Goal: Information Seeking & Learning: Learn about a topic

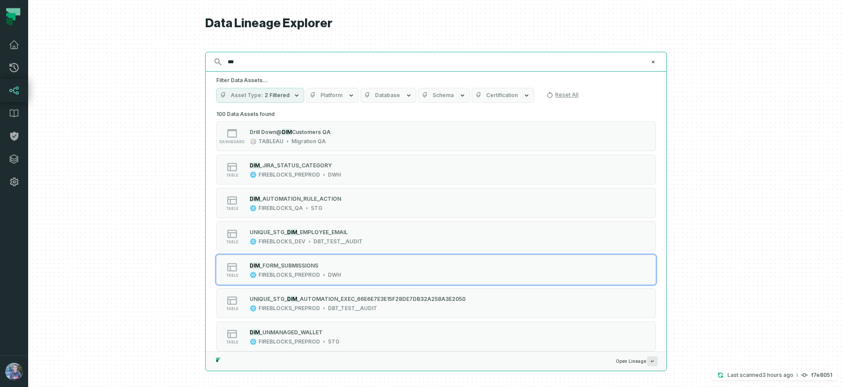
click at [433, 61] on input "***" at bounding box center [436, 62] width 426 height 14
paste input "**********"
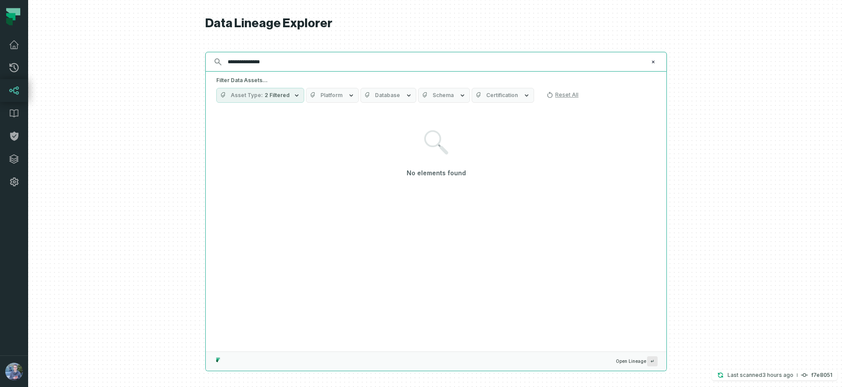
type input "**********"
click at [274, 99] on button "Asset Type 2 Filtered" at bounding box center [260, 95] width 88 height 15
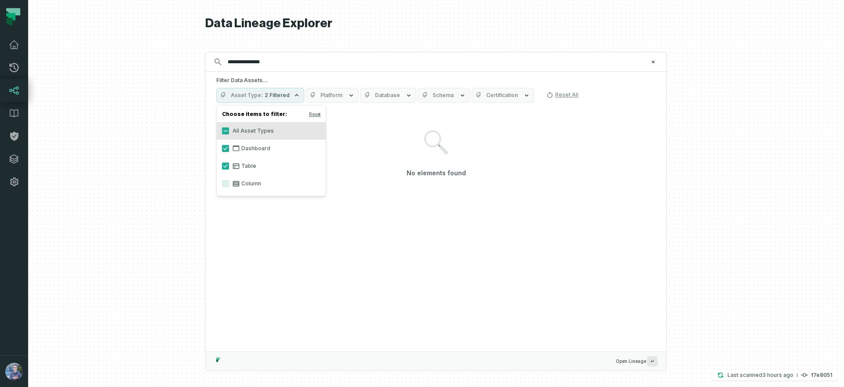
click at [245, 186] on label "Column" at bounding box center [271, 184] width 109 height 18
click at [229, 186] on button "Column" at bounding box center [225, 183] width 7 height 7
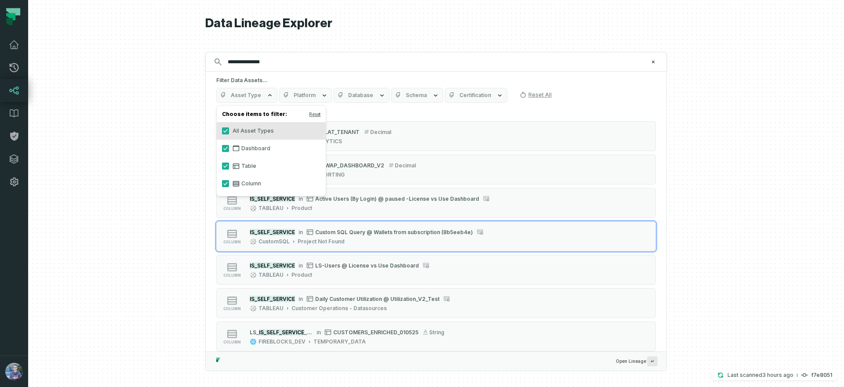
click at [151, 229] on div at bounding box center [436, 193] width 816 height 387
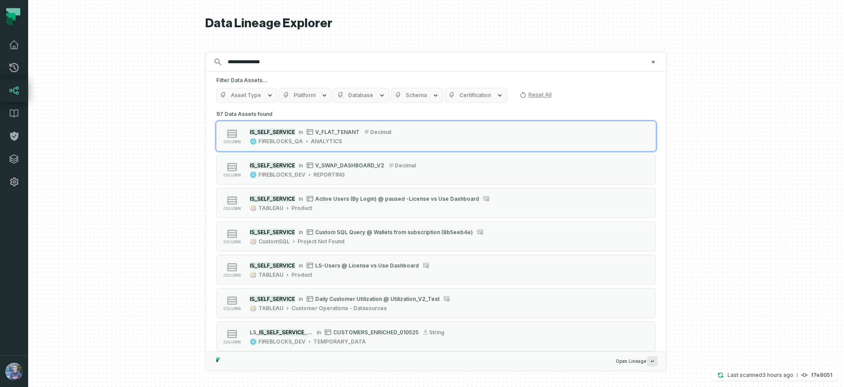
click at [305, 99] on button "Platform" at bounding box center [305, 95] width 53 height 15
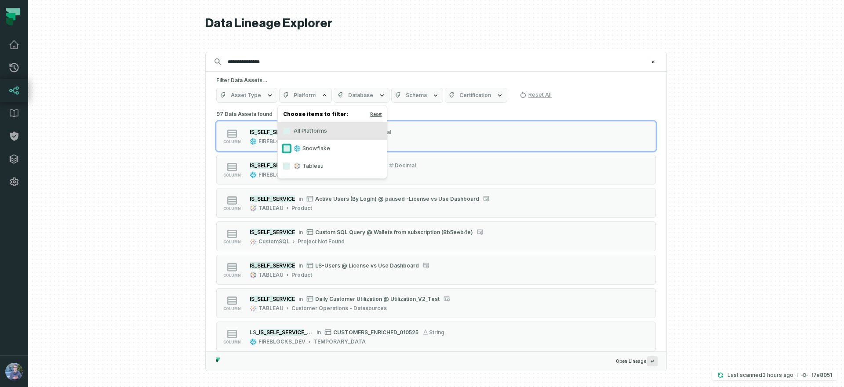
click at [286, 148] on button "Snowflake" at bounding box center [286, 148] width 7 height 7
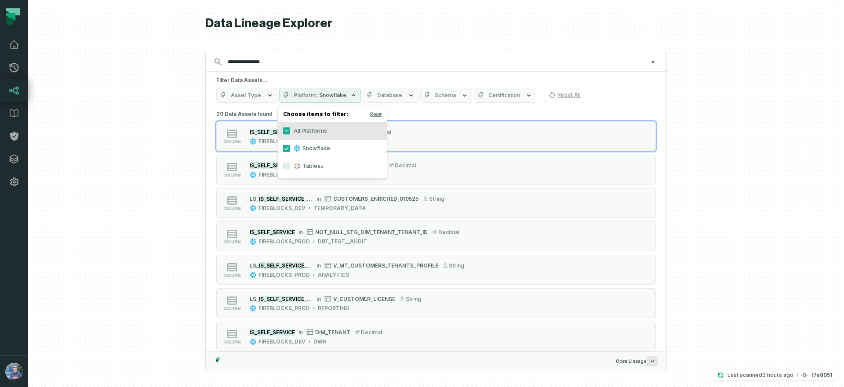
click at [299, 54] on div "**********" at bounding box center [436, 62] width 462 height 20
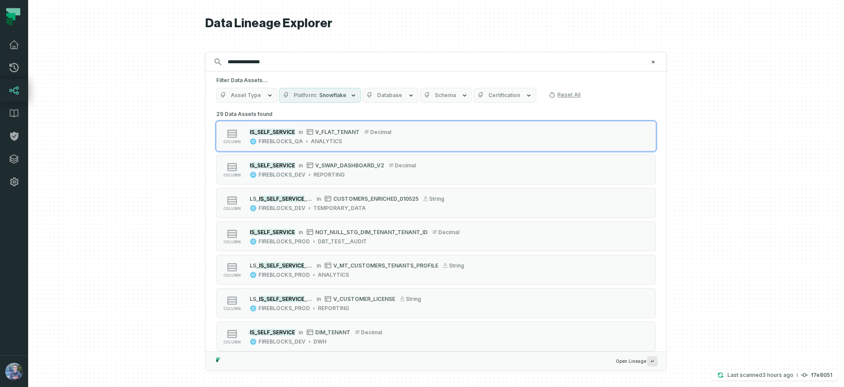
click at [396, 97] on span "Database" at bounding box center [389, 95] width 25 height 7
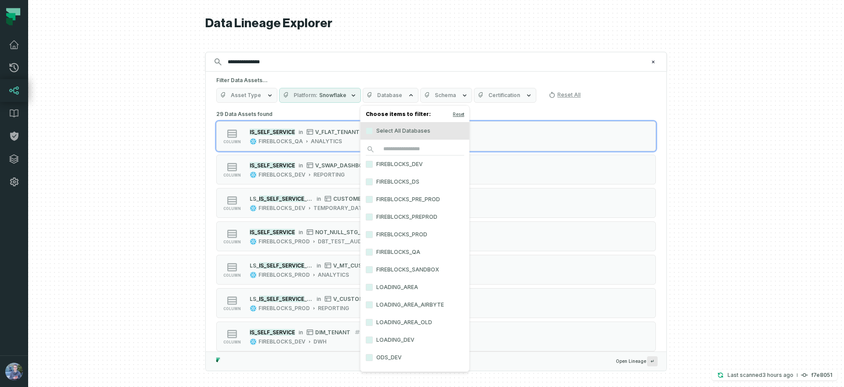
scroll to position [7, 0]
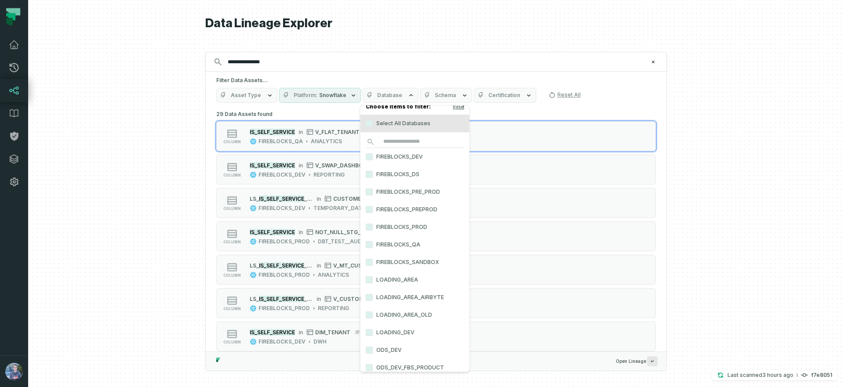
click at [365, 225] on label "FIREBLOCKS_PROD" at bounding box center [415, 228] width 109 height 18
click at [366, 225] on button "FIREBLOCKS_PROD" at bounding box center [369, 227] width 7 height 7
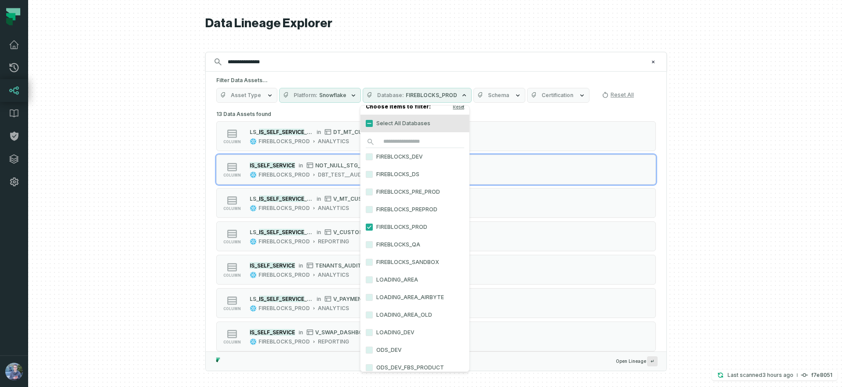
click at [724, 230] on div at bounding box center [436, 193] width 816 height 387
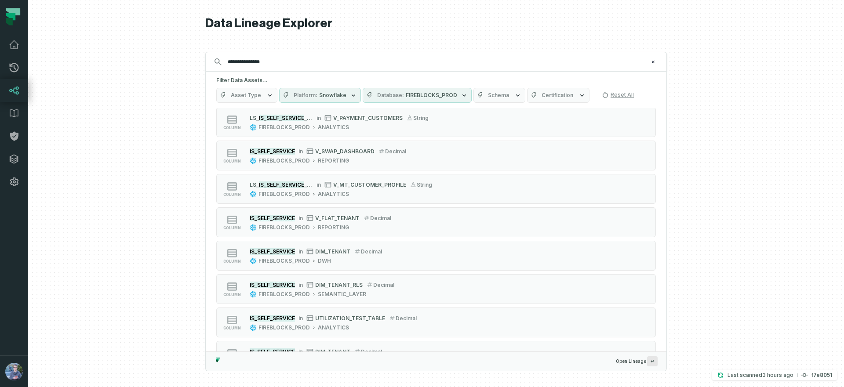
scroll to position [212, 0]
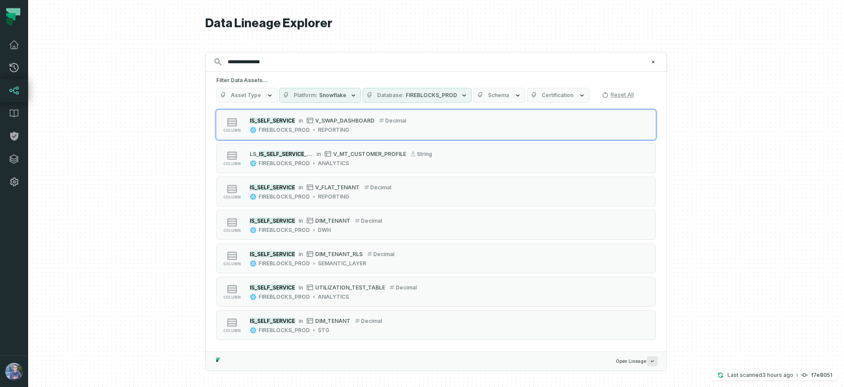
click at [497, 92] on span "Schema" at bounding box center [498, 95] width 21 height 7
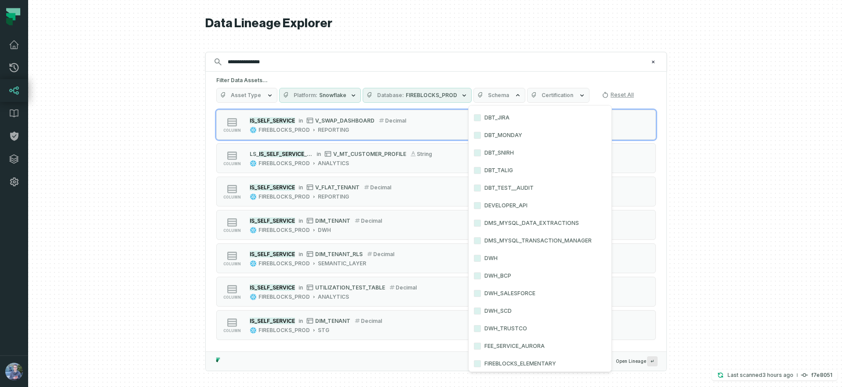
scroll to position [453, 0]
click at [475, 257] on button "DWH" at bounding box center [477, 256] width 7 height 7
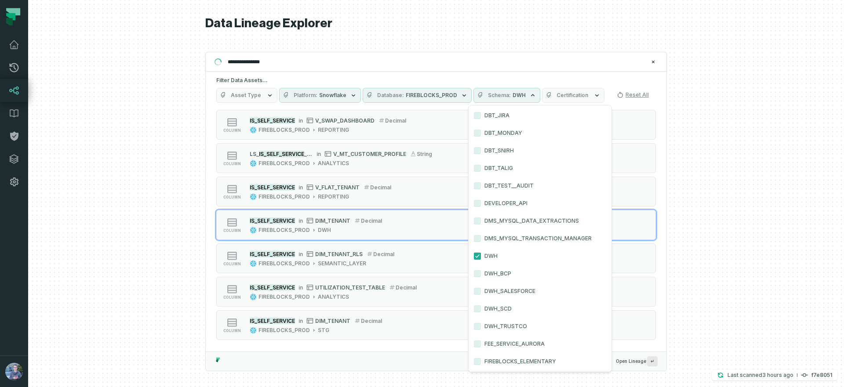
click at [742, 230] on div at bounding box center [436, 193] width 816 height 387
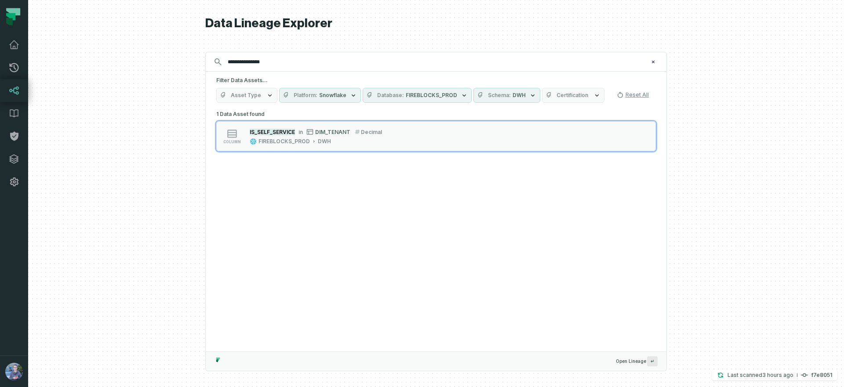
scroll to position [0, 0]
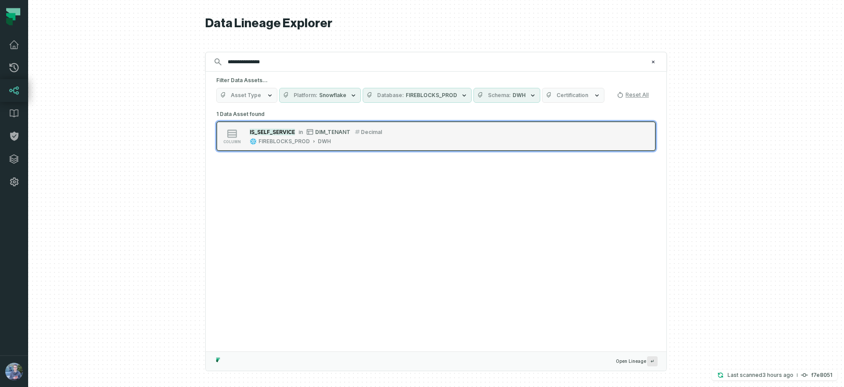
click at [383, 122] on button "column IS_SELF_SERVICE in DIM_TENANT decimal FIREBLOCKS_PROD DWH" at bounding box center [436, 136] width 440 height 30
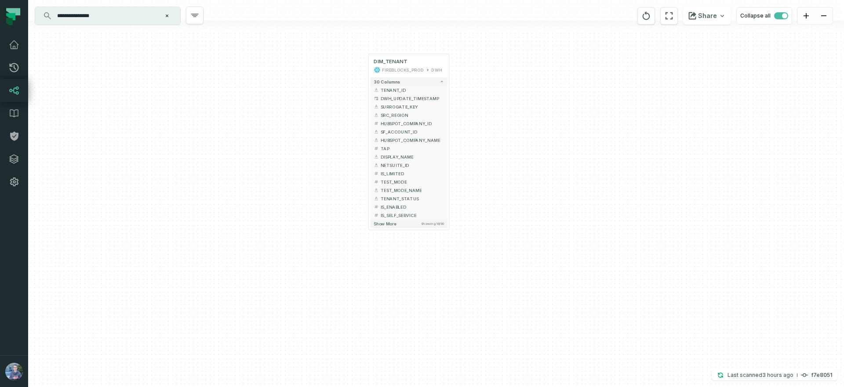
drag, startPoint x: 586, startPoint y: 289, endPoint x: 567, endPoint y: 120, distance: 170.3
click at [567, 118] on div "+ DIM_TENANT FIREBLOCKS_PROD DWH + 30 columns + TENANT_ID + DWH_UPDATE_TIMESTAM…" at bounding box center [436, 193] width 816 height 387
drag, startPoint x: 567, startPoint y: 121, endPoint x: 567, endPoint y: 144, distance: 23.3
click at [567, 144] on div "+ DIM_TENANT FIREBLOCKS_PROD DWH + 30 columns + TENANT_ID + DWH_UPDATE_TIMESTAM…" at bounding box center [436, 193] width 816 height 387
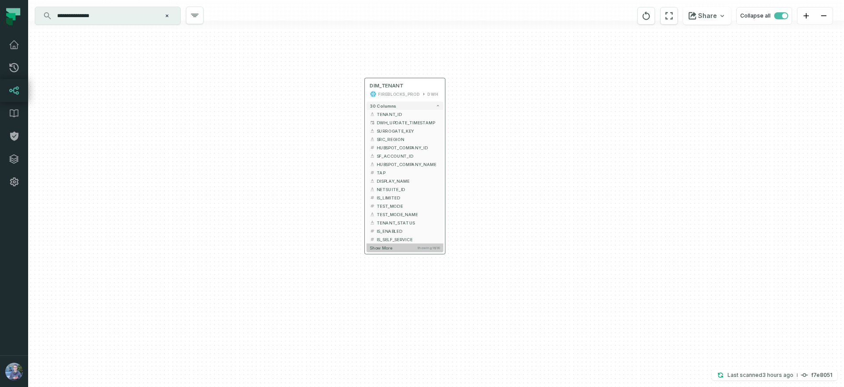
click at [427, 250] on button "Show more Showing 16 / 30" at bounding box center [405, 248] width 77 height 8
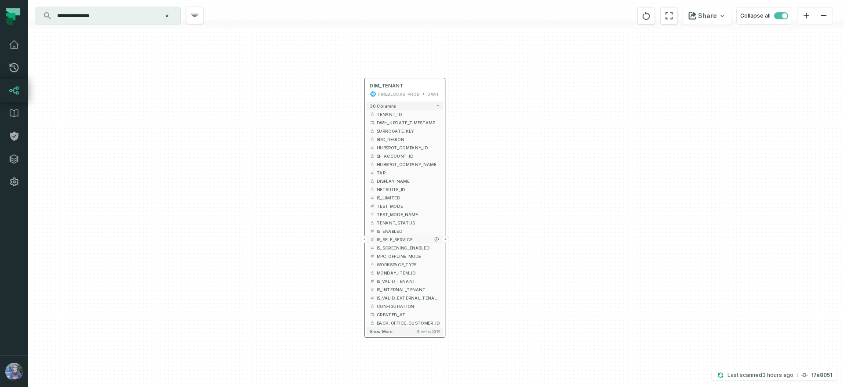
click at [364, 239] on button "+" at bounding box center [364, 239] width 7 height 7
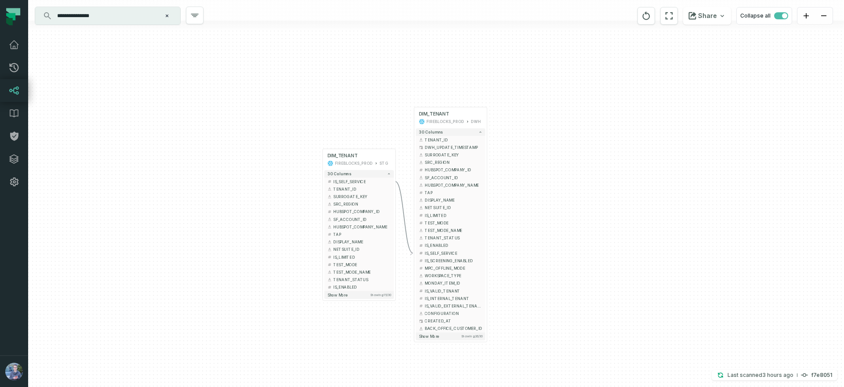
drag, startPoint x: 649, startPoint y: 254, endPoint x: 620, endPoint y: 175, distance: 83.3
click at [621, 175] on div "+ DIM_TENANT FIREBLOCKS_PROD STG + 30 columns + IS_SELF_SERVICE + + TENANT_ID +…" at bounding box center [436, 193] width 816 height 387
click at [352, 297] on button "Show more Showing 15 / 30" at bounding box center [359, 295] width 69 height 8
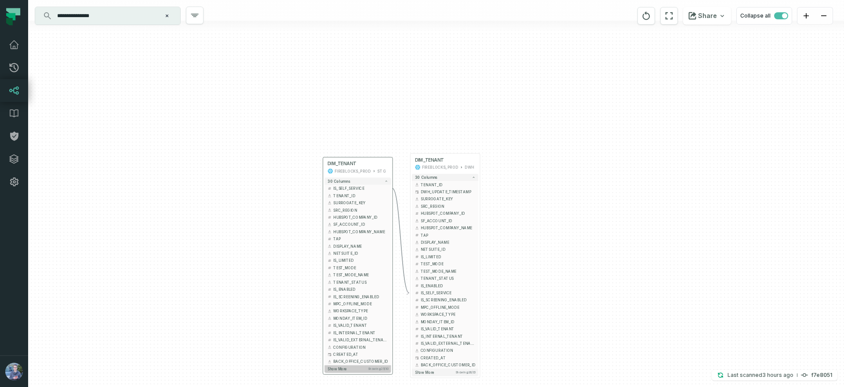
click at [376, 372] on button "Show more Showing 25 / 30" at bounding box center [358, 368] width 66 height 7
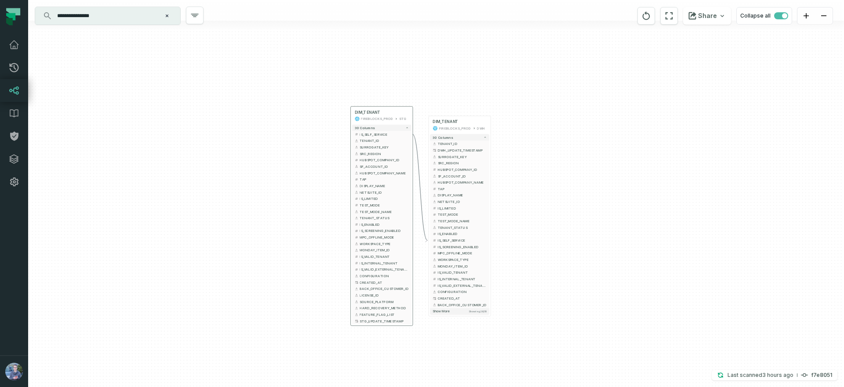
drag, startPoint x: 241, startPoint y: 303, endPoint x: 263, endPoint y: 229, distance: 77.1
click at [263, 229] on div "+ DIM_TENANT FIREBLOCKS_PROD STG + 30 columns + IS_SELF_SERVICE + + TENANT_ID +…" at bounding box center [436, 193] width 816 height 387
click at [351, 133] on button "+" at bounding box center [351, 134] width 6 height 6
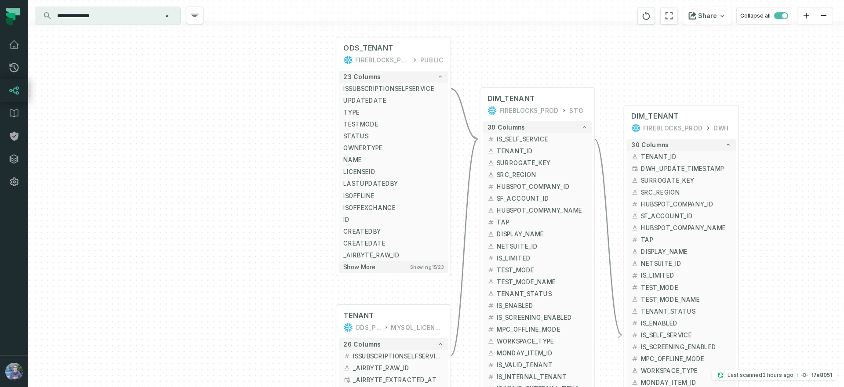
drag, startPoint x: 243, startPoint y: 278, endPoint x: 263, endPoint y: 143, distance: 136.0
click at [263, 143] on div "+ ODS_TENANT FIREBLOCKS_PROD PUBLIC + 23 columns + ISSUBSCRIPTIONSELFSERVICE - …" at bounding box center [436, 193] width 816 height 387
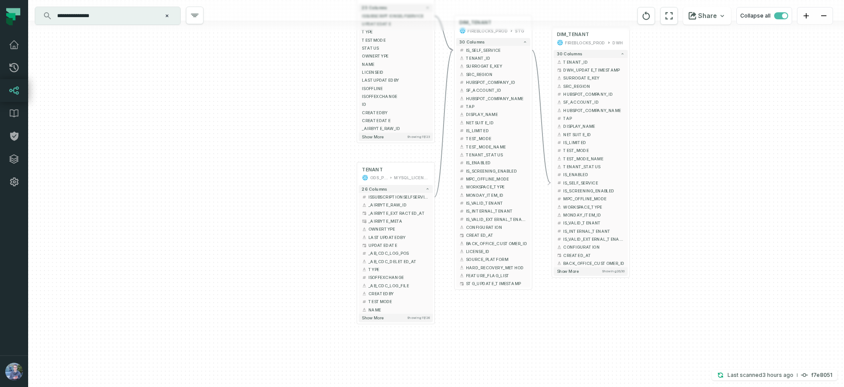
drag, startPoint x: 274, startPoint y: 341, endPoint x: 278, endPoint y: 204, distance: 137.3
click at [278, 204] on div "+ ODS_TENANT FIREBLOCKS_PROD PUBLIC + 23 columns + ISSUBSCRIPTIONSELFSERVICE - …" at bounding box center [436, 193] width 816 height 387
click at [418, 320] on button "Show more Showing 15 / 26" at bounding box center [396, 318] width 74 height 8
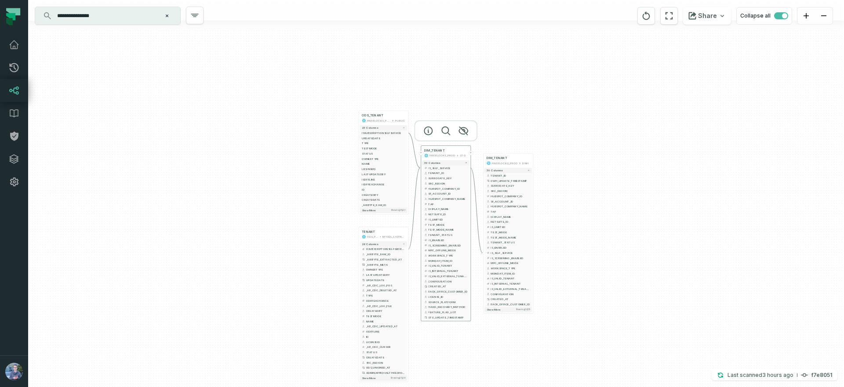
click at [446, 157] on div "FIREBLOCKS_PROD" at bounding box center [443, 155] width 26 height 4
click at [427, 128] on icon "button" at bounding box center [428, 131] width 8 height 8
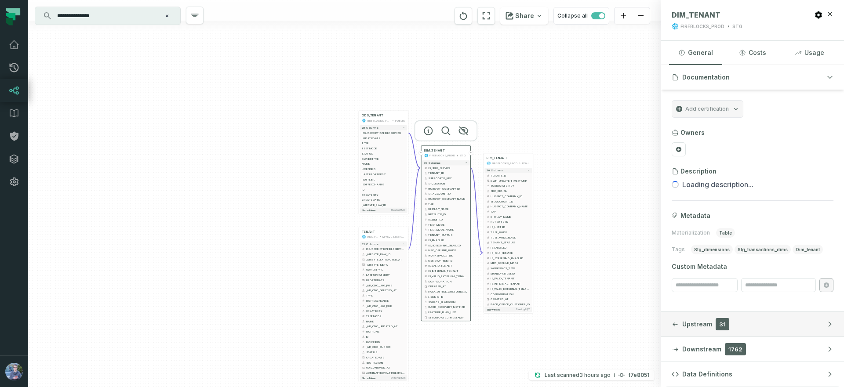
click at [709, 329] on button "Upstream 31" at bounding box center [752, 324] width 183 height 25
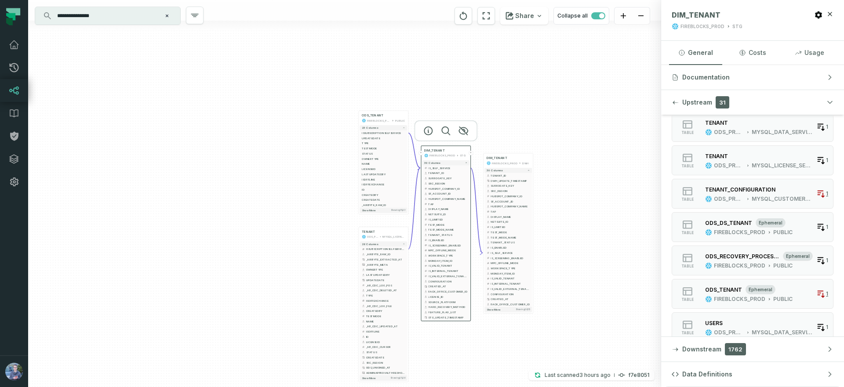
scroll to position [340, 0]
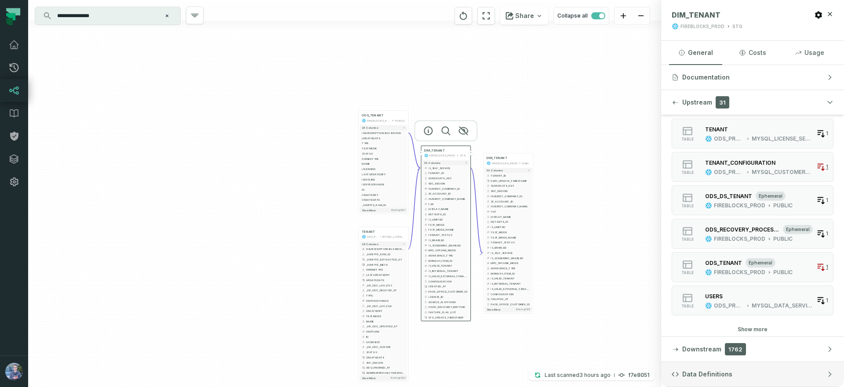
click at [694, 376] on span "Data Definitions" at bounding box center [708, 374] width 50 height 9
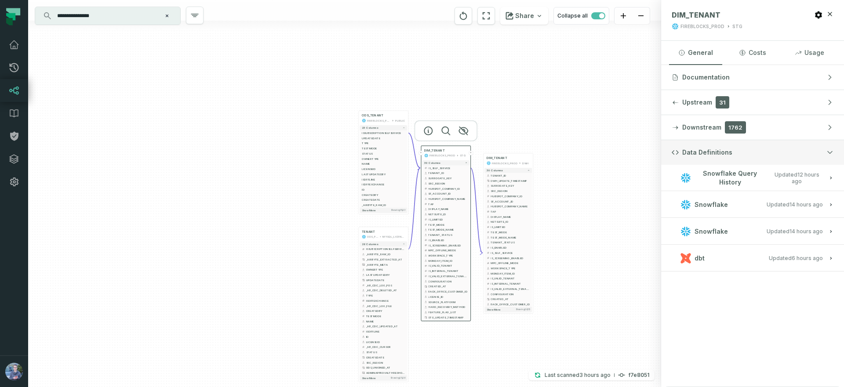
click at [701, 153] on span "Data Definitions" at bounding box center [708, 152] width 50 height 9
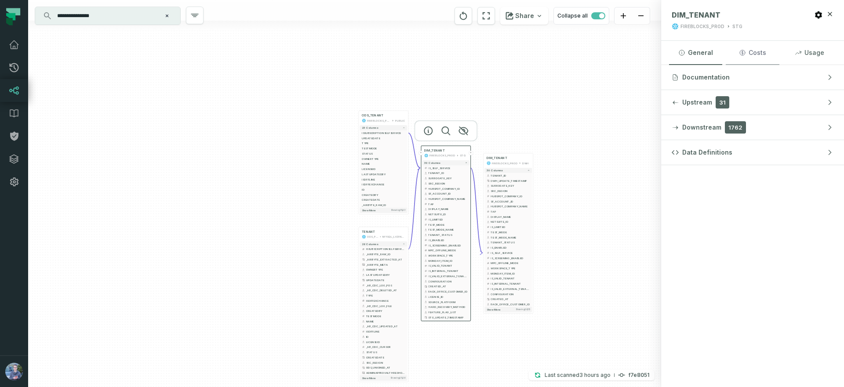
click at [762, 51] on button "Costs" at bounding box center [752, 53] width 53 height 24
click at [817, 53] on button "Usage" at bounding box center [809, 53] width 53 height 24
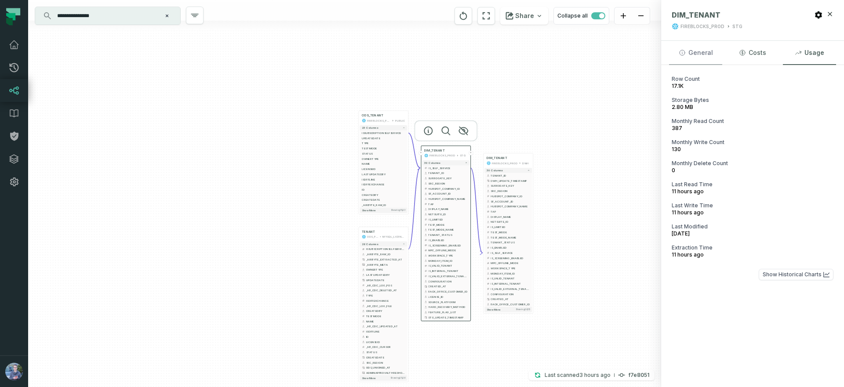
click at [688, 59] on button "General" at bounding box center [695, 53] width 53 height 24
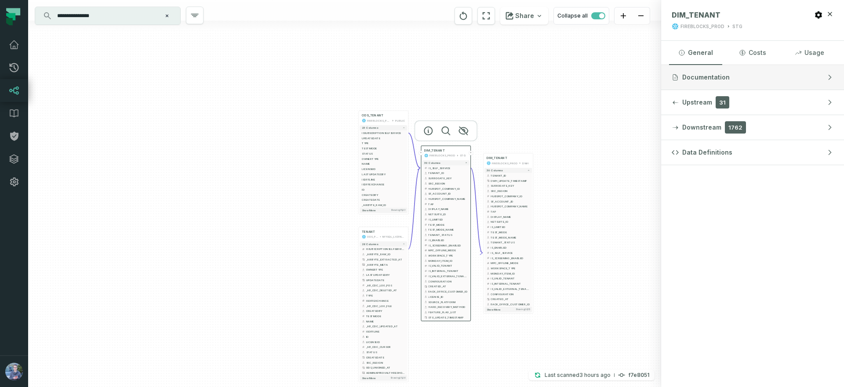
click at [705, 75] on span "Documentation" at bounding box center [706, 77] width 47 height 9
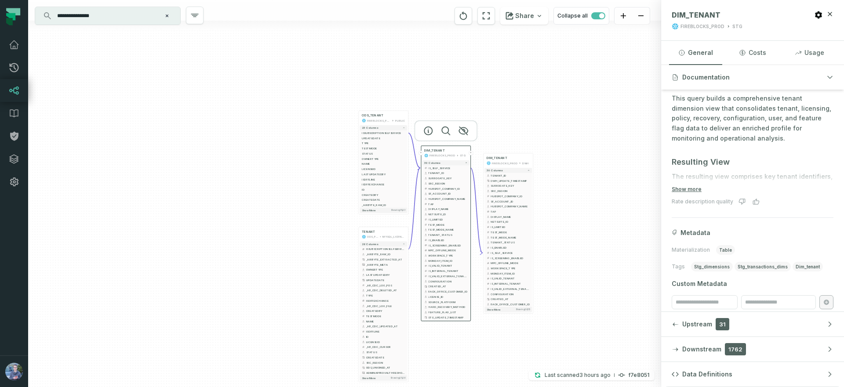
scroll to position [113, 0]
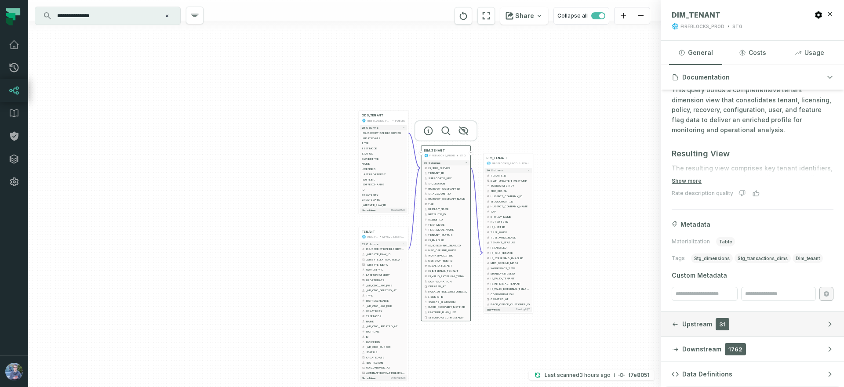
click at [696, 326] on span "Upstream" at bounding box center [698, 324] width 30 height 9
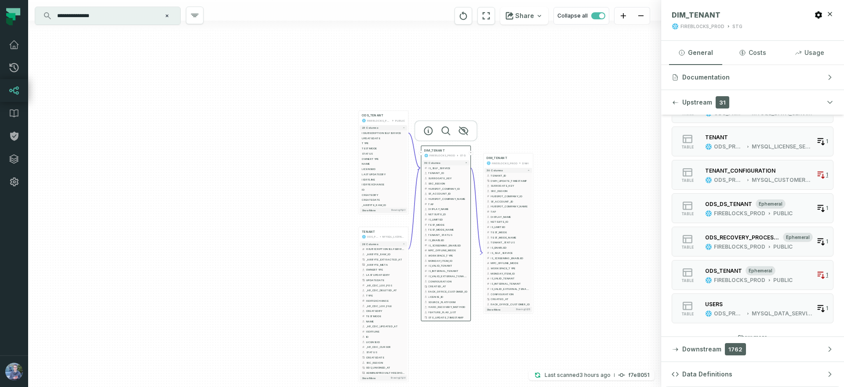
scroll to position [340, 0]
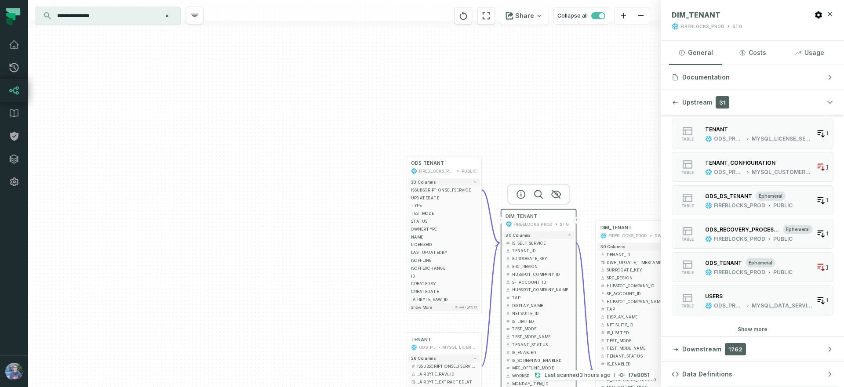
drag, startPoint x: 382, startPoint y: 97, endPoint x: 372, endPoint y: 256, distance: 159.5
click at [372, 256] on div "+ ODS_TENANT FIREBLOCKS_PROD PUBLIC + 23 columns + ISSUBSCRIPTIONSELFSERVICE - …" at bounding box center [344, 193] width 633 height 387
click at [468, 309] on span "Showing 15 / 23" at bounding box center [466, 308] width 22 height 4
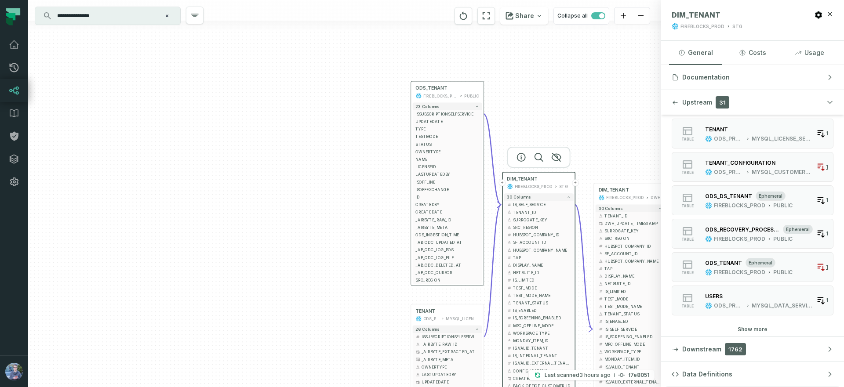
drag, startPoint x: 378, startPoint y: 196, endPoint x: 383, endPoint y: 115, distance: 80.6
click at [382, 115] on div "+ ODS_TENANT FIREBLOCKS_PROD PUBLIC + 23 columns + ISSUBSCRIPTIONSELFSERVICE - …" at bounding box center [344, 193] width 633 height 387
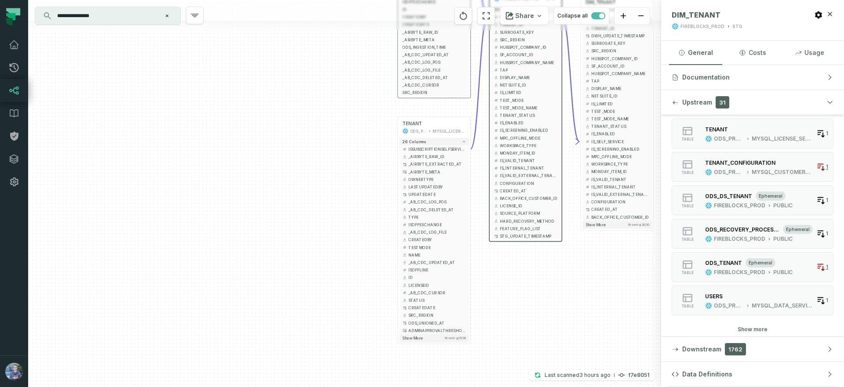
drag, startPoint x: 397, startPoint y: 243, endPoint x: 383, endPoint y: 53, distance: 190.1
click at [383, 53] on div "+ ODS_TENANT FIREBLOCKS_PROD PUBLIC + 23 columns + ISSUBSCRIPTIONSELFSERVICE - …" at bounding box center [344, 193] width 633 height 387
click at [456, 337] on span "Showing 25 / 26" at bounding box center [456, 336] width 22 height 4
click at [444, 128] on div "MYSQL_LICENSE_SERVICE" at bounding box center [449, 129] width 33 height 6
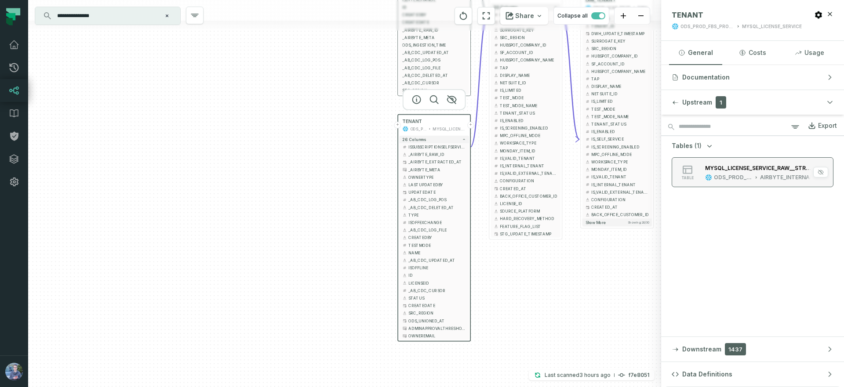
click at [772, 173] on div "MYSQL_LICENSE_SERVICE_RAW__STREAM_TENANT ODS_PROD_FBS_PRODUCT AIRBYTE_INTERNAL" at bounding box center [759, 173] width 115 height 18
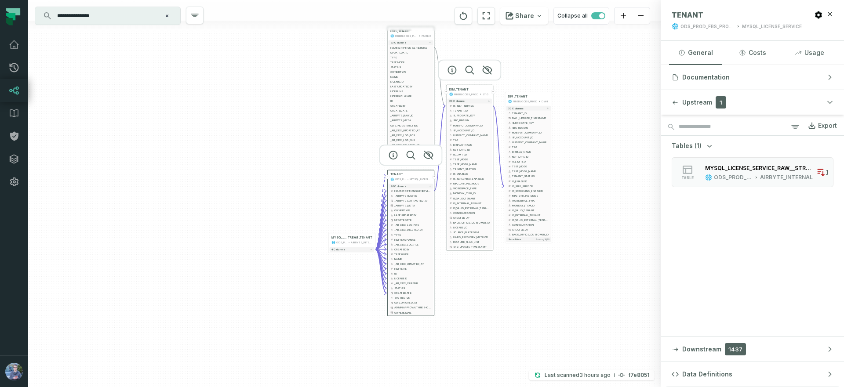
click at [468, 95] on div "FIREBLOCKS_PROD" at bounding box center [466, 94] width 24 height 4
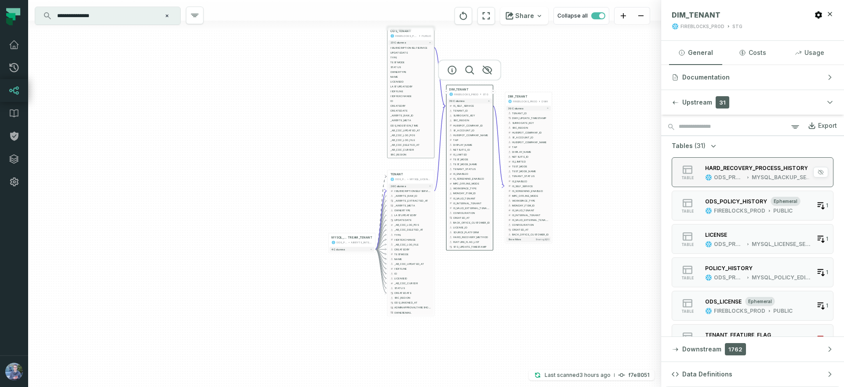
click at [738, 175] on div "ODS_PROD_FBS_PRODUCT" at bounding box center [729, 177] width 30 height 7
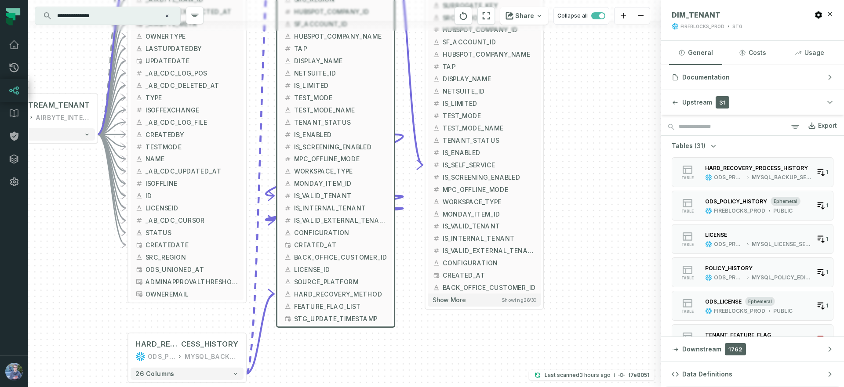
drag, startPoint x: 538, startPoint y: 190, endPoint x: 390, endPoint y: 367, distance: 230.4
click at [390, 366] on div "+ ODS_TENANT FIREBLOCKS_PROD PUBLIC + 23 columns + ISSUBSCRIPTIONSELFSERVICE - …" at bounding box center [344, 193] width 633 height 387
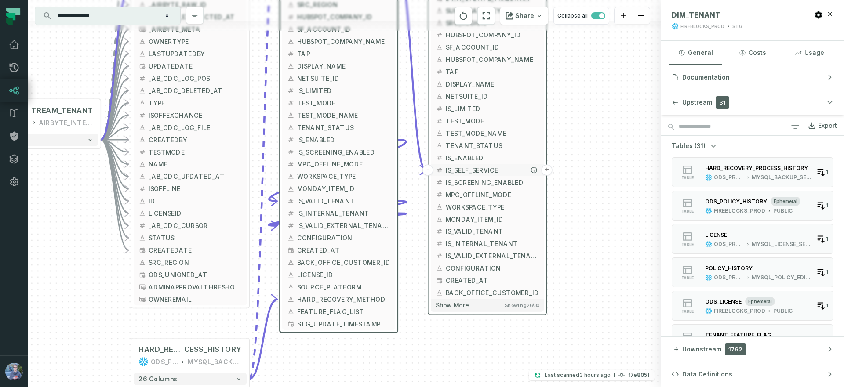
click at [449, 171] on span "IS_SELF_SERVICE" at bounding box center [492, 170] width 93 height 9
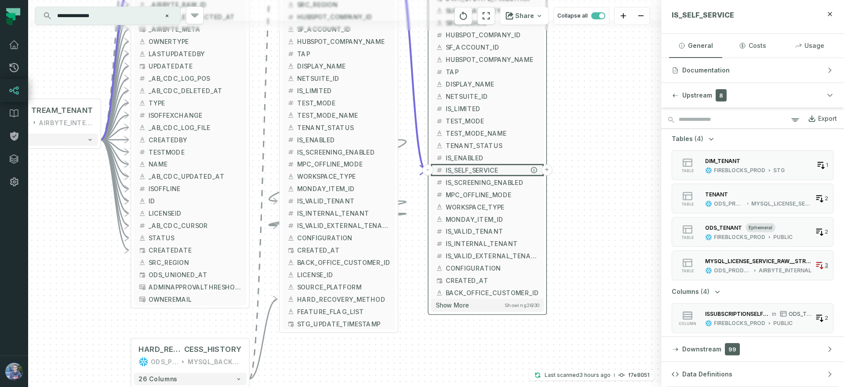
click at [476, 168] on span "IS_SELF_SERVICE" at bounding box center [492, 170] width 93 height 9
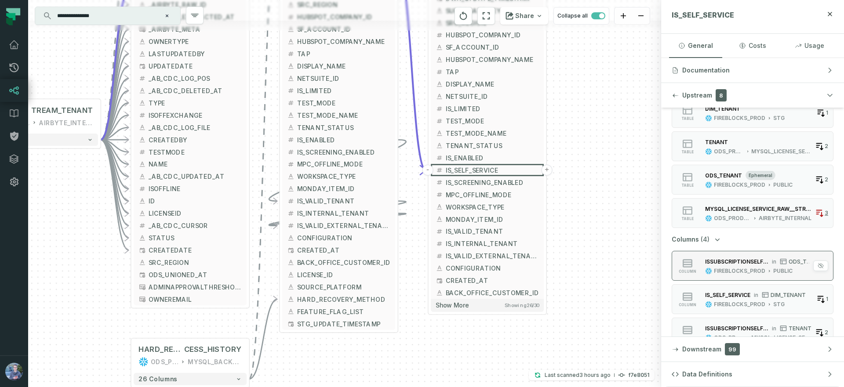
scroll to position [100, 0]
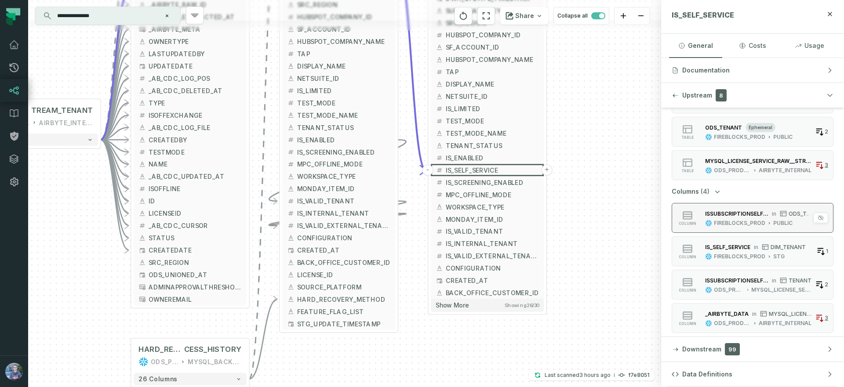
click at [759, 217] on div "ISSUBSCRIPTIONSELFSERVICE in ODS_TENANT" at bounding box center [758, 213] width 106 height 9
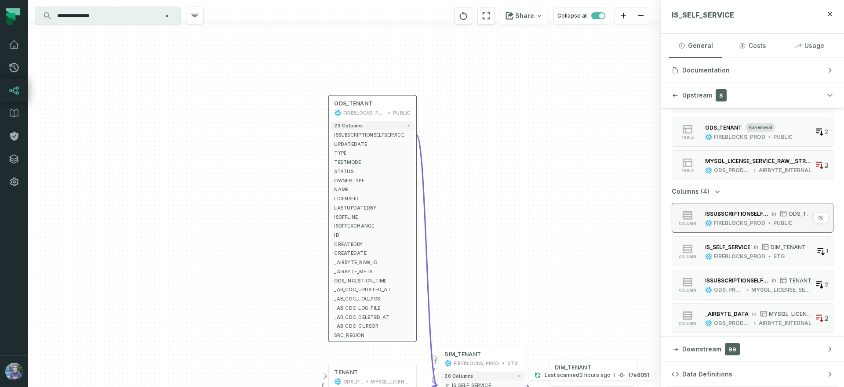
click at [791, 211] on span "ODS_TENANT" at bounding box center [800, 214] width 23 height 7
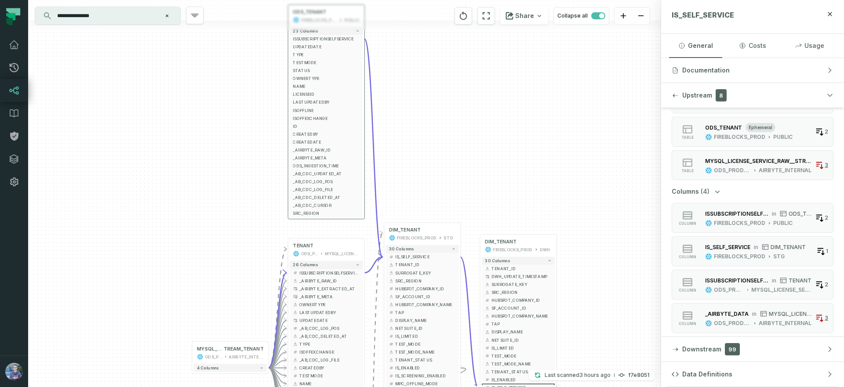
drag, startPoint x: 497, startPoint y: 189, endPoint x: 421, endPoint y: 86, distance: 127.5
click at [421, 86] on div "+ ODS_TENANT FIREBLOCKS_PROD PUBLIC + 23 columns + ISSUBSCRIPTIONSELFSERVICE - …" at bounding box center [344, 193] width 633 height 387
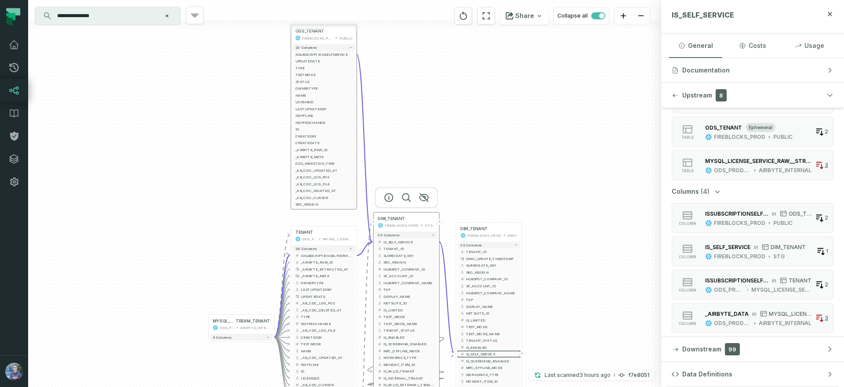
click at [405, 225] on div "FIREBLOCKS_PROD" at bounding box center [402, 225] width 34 height 5
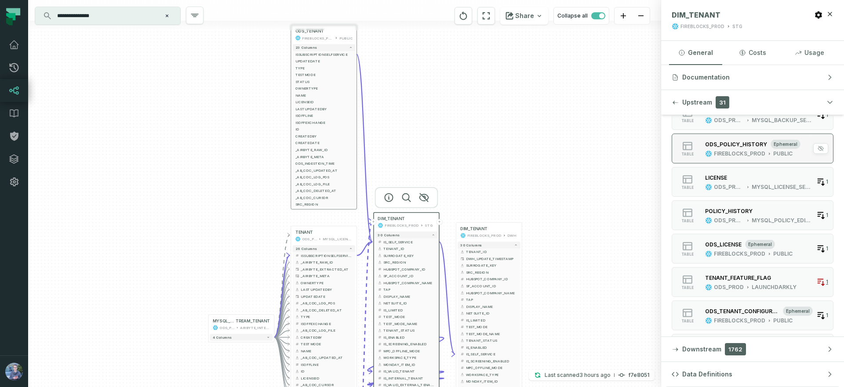
scroll to position [0, 0]
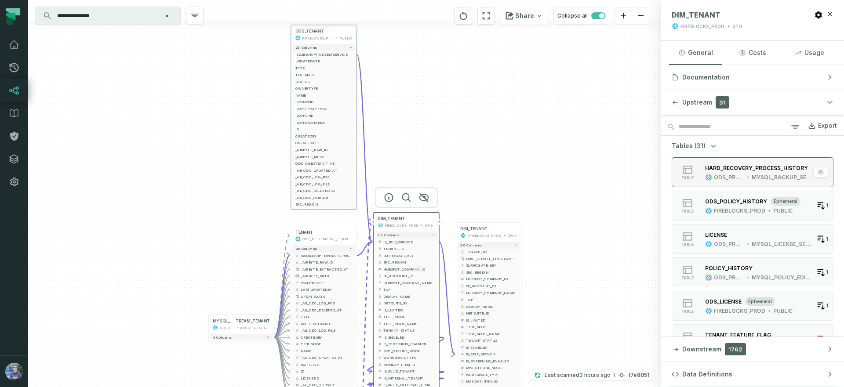
click at [712, 172] on div "HARD_RECOVERY_PROCESS_HISTORY" at bounding box center [759, 168] width 108 height 9
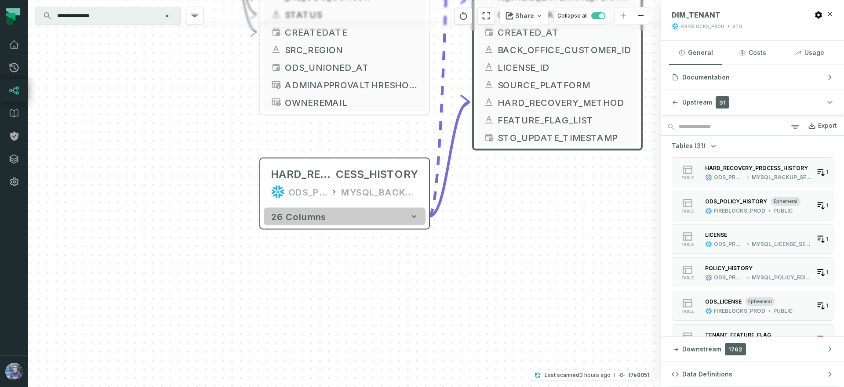
click at [330, 224] on button "26 columns" at bounding box center [345, 217] width 162 height 18
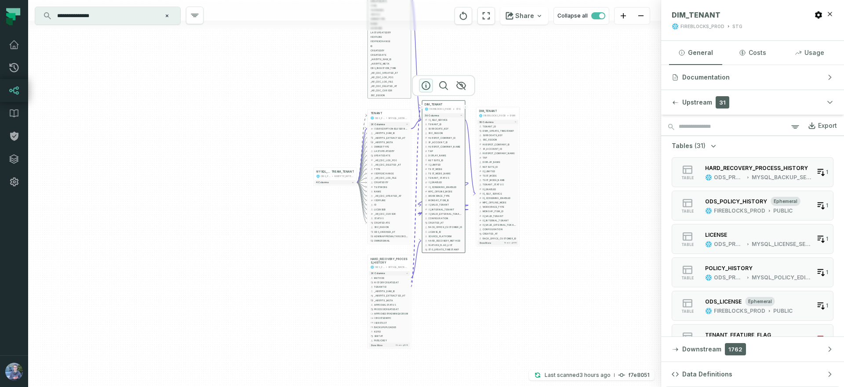
click at [431, 85] on icon "button" at bounding box center [426, 85] width 11 height 11
click at [461, 119] on icon "button" at bounding box center [461, 120] width 2 height 2
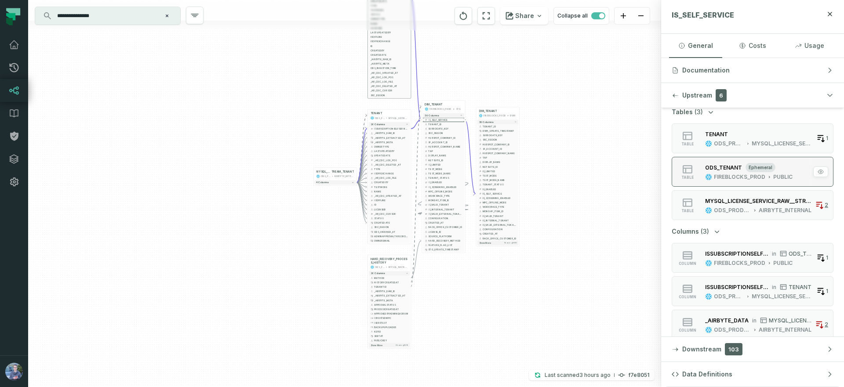
scroll to position [33, 0]
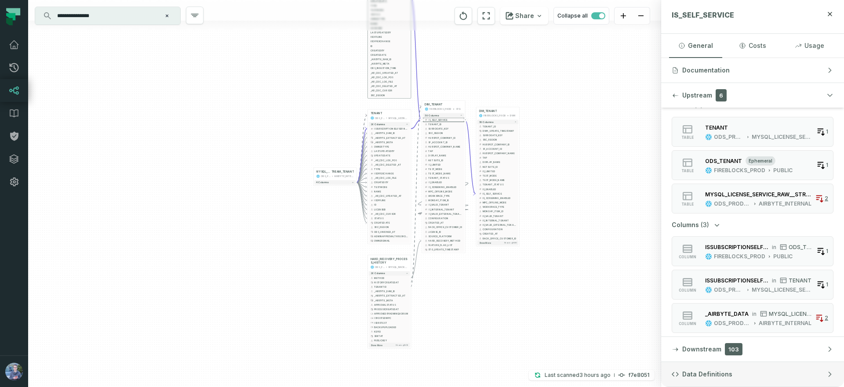
click at [696, 372] on span "Data Definitions" at bounding box center [708, 374] width 50 height 9
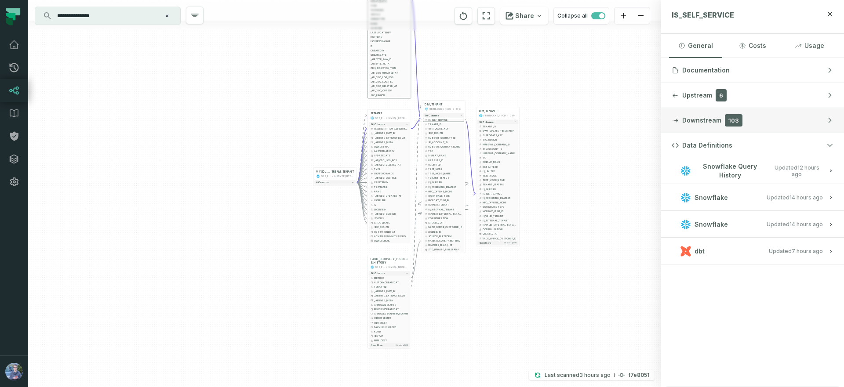
click at [694, 120] on span "Downstream" at bounding box center [702, 120] width 39 height 9
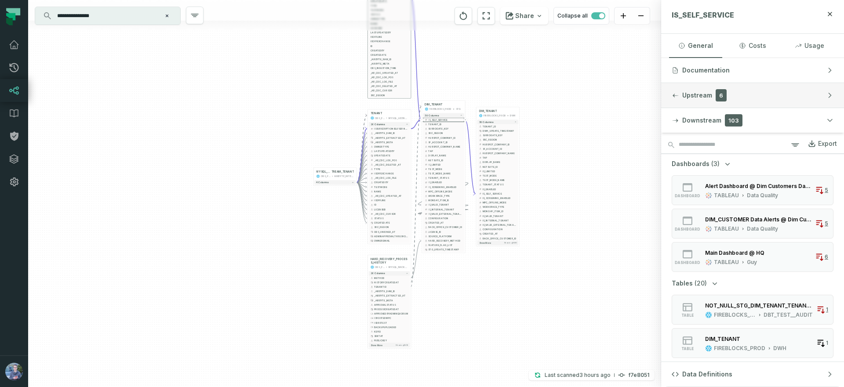
click at [695, 98] on span "Upstream" at bounding box center [698, 95] width 30 height 9
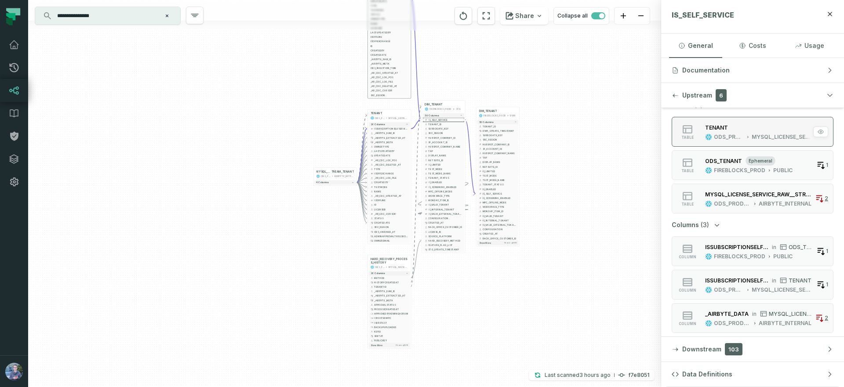
click at [723, 131] on div "TENANT" at bounding box center [716, 127] width 23 height 7
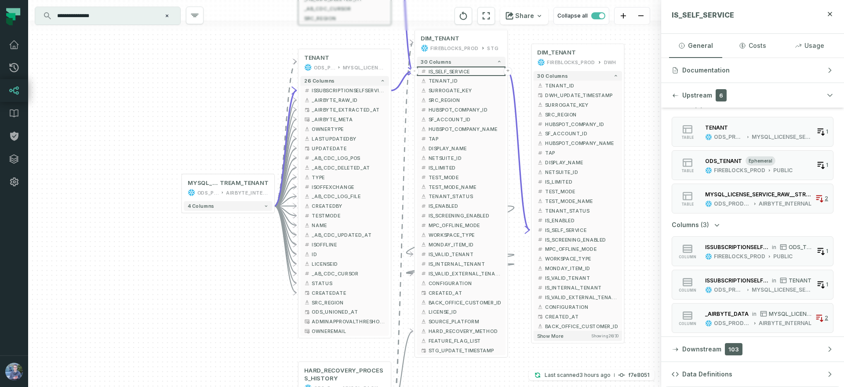
click at [398, 85] on icon "Edge from b316d47dab0deacc78d7c249062af53e to 31d62280507f314347848e6e49207e35" at bounding box center [402, 80] width 22 height 19
click at [341, 89] on span "ISSUBSCRIPTIONSELFSERVICE" at bounding box center [348, 90] width 73 height 7
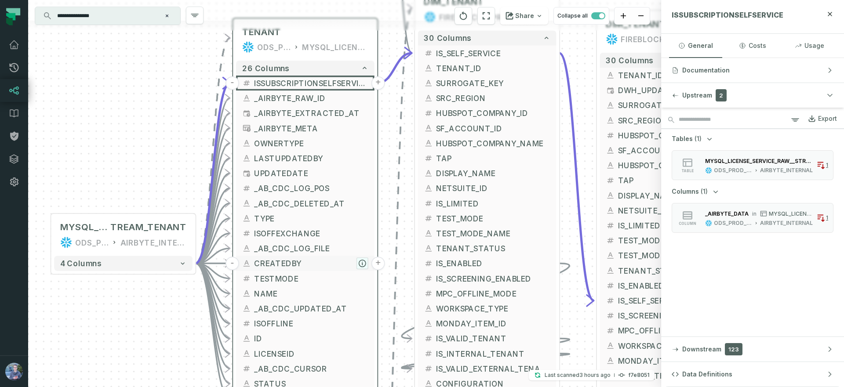
drag, startPoint x: 391, startPoint y: 178, endPoint x: 364, endPoint y: 266, distance: 92.1
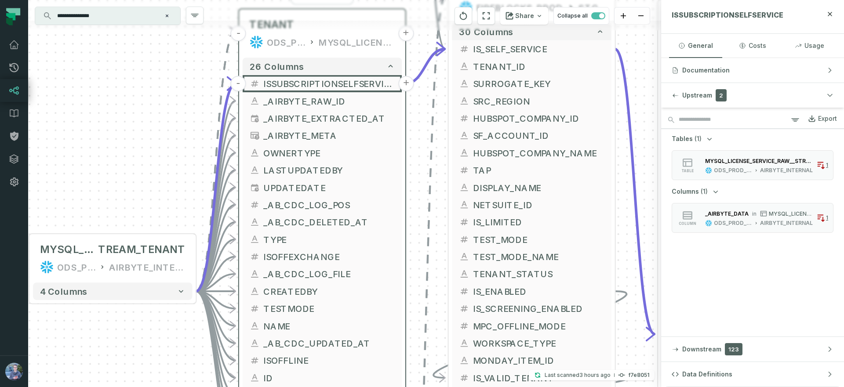
click at [305, 44] on div "ODS_PROD_FBS_PRODUCT" at bounding box center [286, 42] width 38 height 14
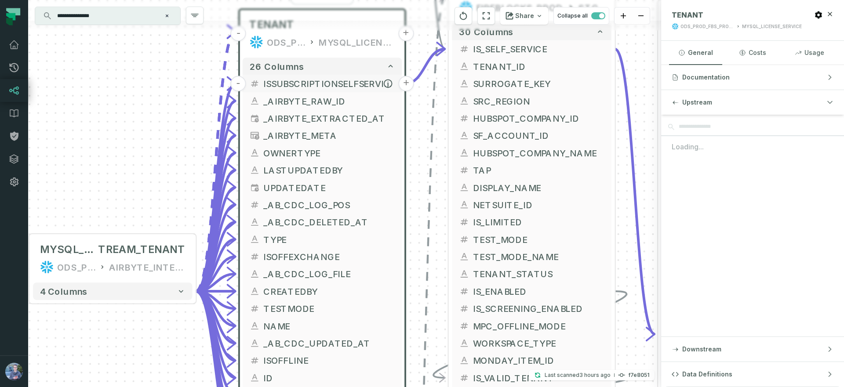
click at [305, 77] on button "ISSUBSCRIPTIONSELFSERVICE" at bounding box center [322, 83] width 159 height 17
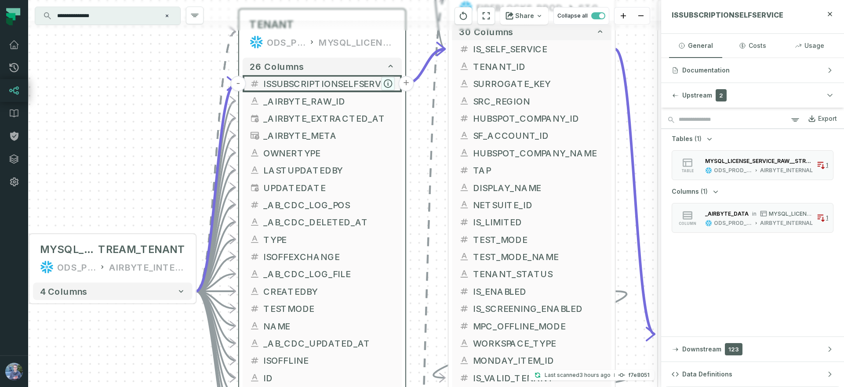
click at [387, 82] on icon "button" at bounding box center [388, 84] width 8 height 8
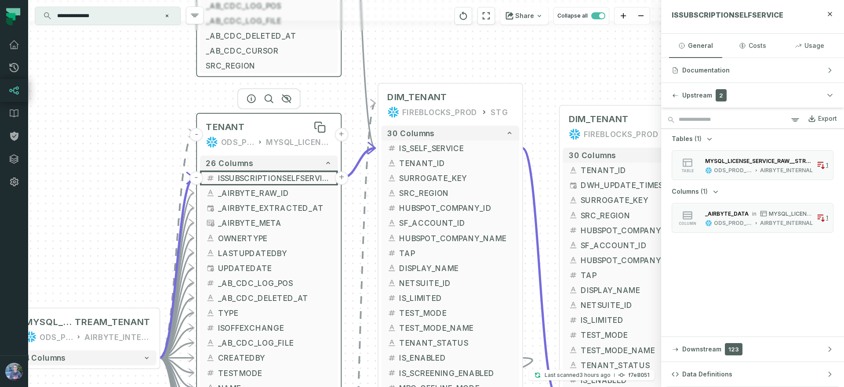
drag, startPoint x: 334, startPoint y: 49, endPoint x: 281, endPoint y: 130, distance: 96.4
click at [281, 130] on div "TENANT" at bounding box center [269, 127] width 126 height 12
click at [243, 144] on div "ODS_PROD_FBS_PRODUCT" at bounding box center [237, 144] width 33 height 12
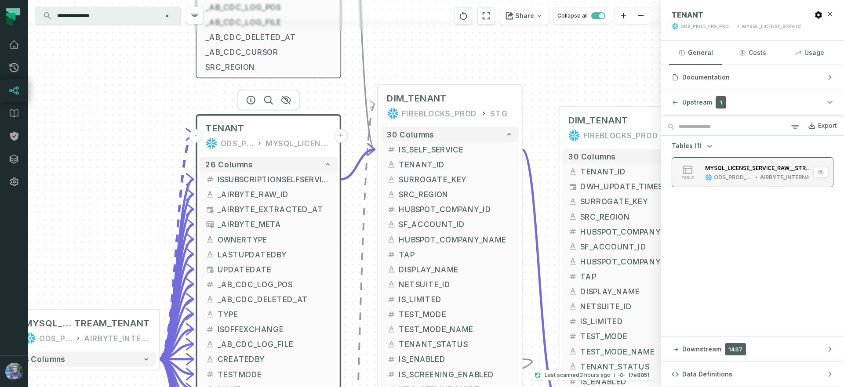
click at [768, 168] on div "MYSQL_LICENSE_SERVICE_RAW__STREAM_TENANT" at bounding box center [759, 168] width 108 height 7
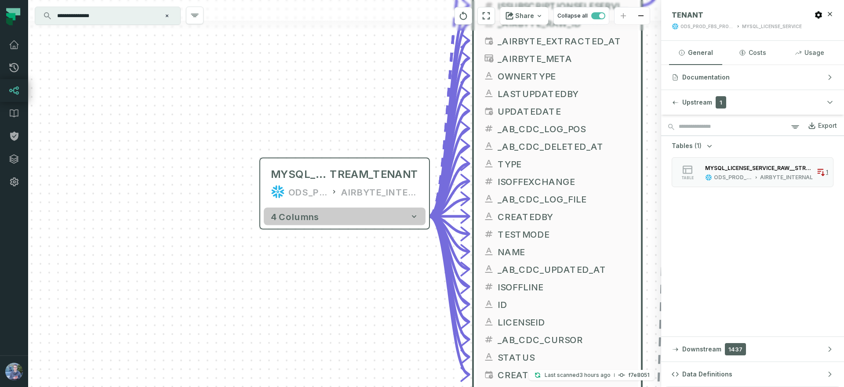
click at [394, 218] on button "4 columns" at bounding box center [345, 217] width 162 height 18
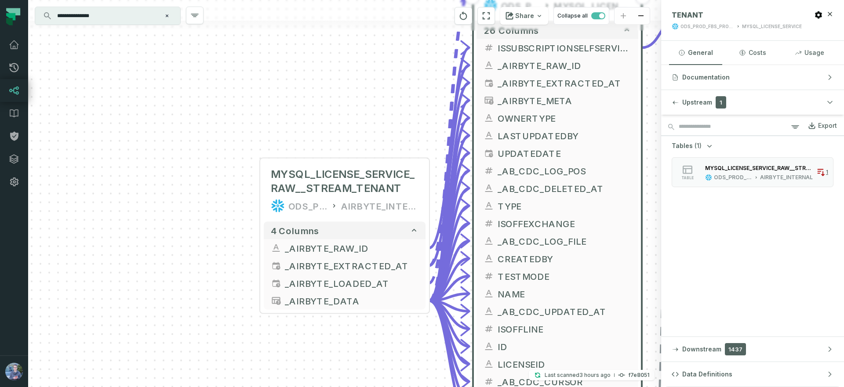
click at [313, 102] on div "+ ODS_TENANT FIREBLOCKS_PROD PUBLIC + 23 columns + ISSUBSCRIPTIONSELFSERVICE - …" at bounding box center [344, 193] width 633 height 387
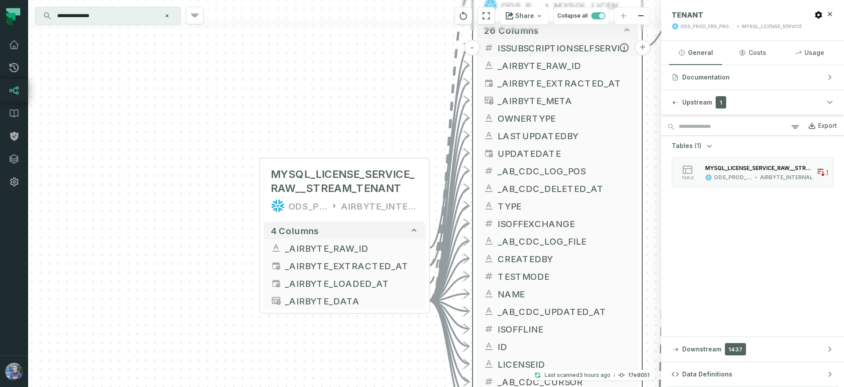
click at [515, 49] on span "ISSUBSCRIPTIONSELFSERVICE" at bounding box center [565, 47] width 134 height 13
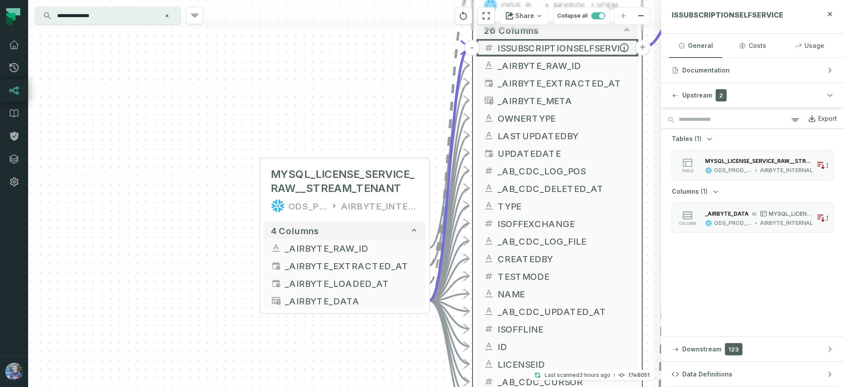
click at [555, 46] on span "ISSUBSCRIPTIONSELFSERVICE" at bounding box center [565, 47] width 134 height 13
click at [473, 47] on button "-" at bounding box center [472, 48] width 16 height 16
click at [473, 47] on button "+" at bounding box center [472, 48] width 16 height 16
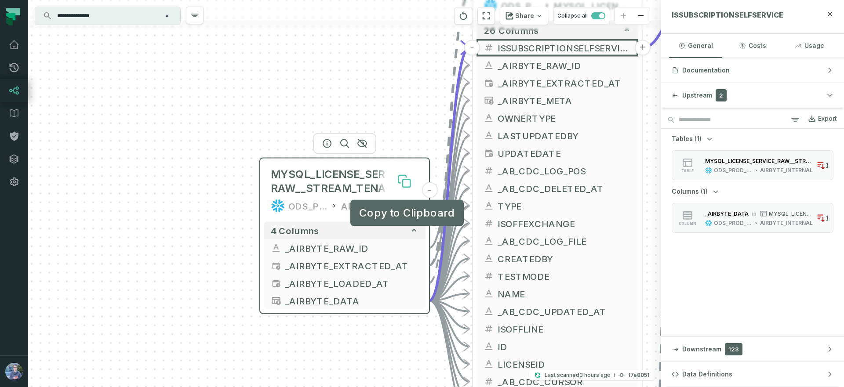
click at [394, 182] on button at bounding box center [405, 182] width 28 height 28
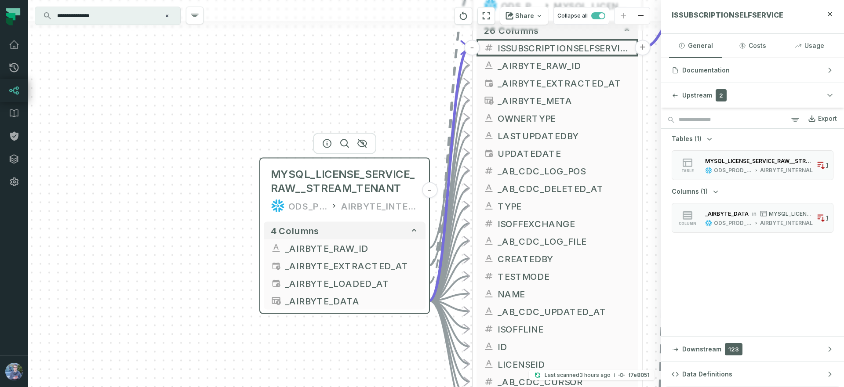
click at [314, 212] on div "ODS_PROD_FBS_PRODUCT" at bounding box center [308, 206] width 39 height 14
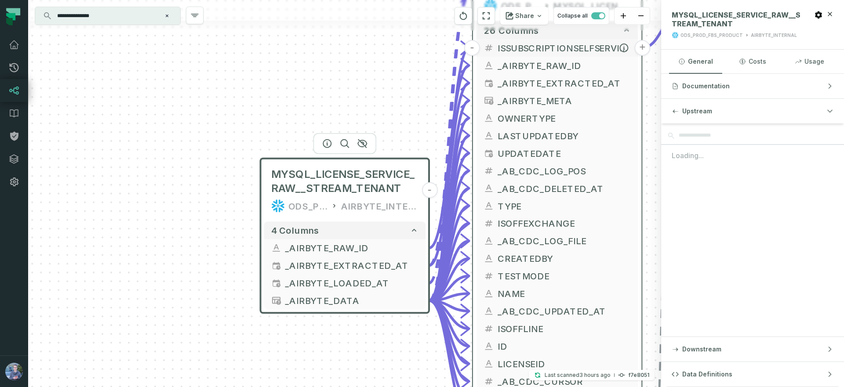
click at [467, 50] on button "-" at bounding box center [472, 48] width 16 height 16
click at [506, 46] on span "ISSUBSCRIPTIONSELFSERVICE" at bounding box center [565, 47] width 134 height 13
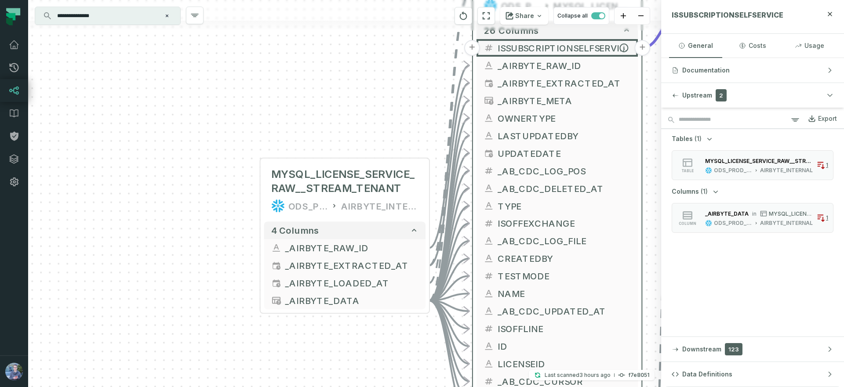
click at [506, 46] on span "ISSUBSCRIPTIONSELFSERVICE" at bounding box center [565, 47] width 134 height 13
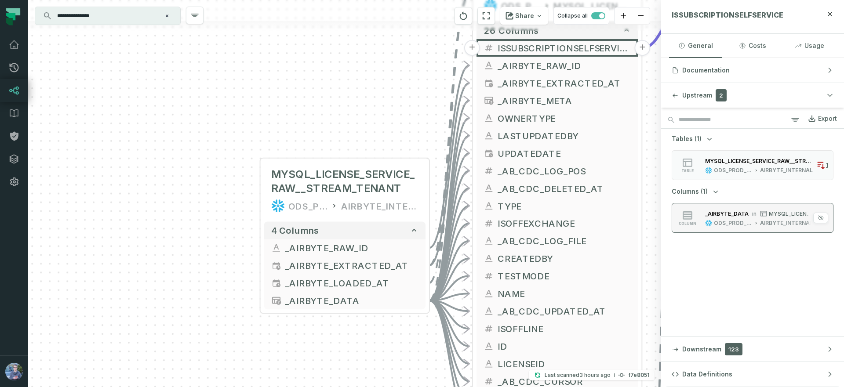
click at [723, 220] on div "ODS_PROD_FBS_PRODUCT" at bounding box center [733, 223] width 38 height 7
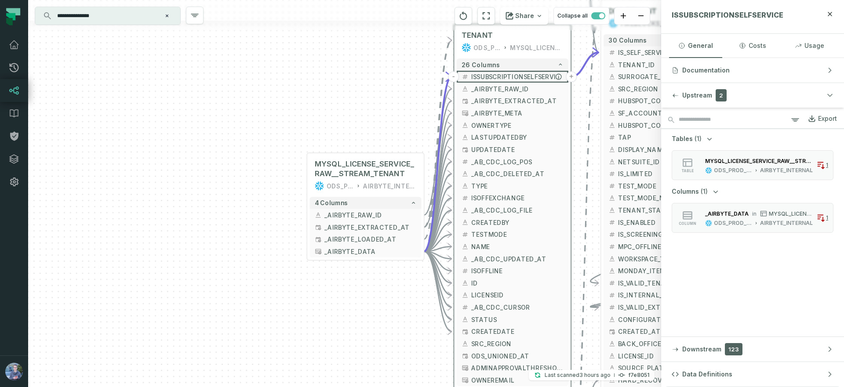
click at [453, 77] on button "-" at bounding box center [453, 76] width 11 height 11
click at [453, 77] on button "+" at bounding box center [453, 76] width 11 height 11
click at [424, 250] on button "-" at bounding box center [424, 251] width 11 height 11
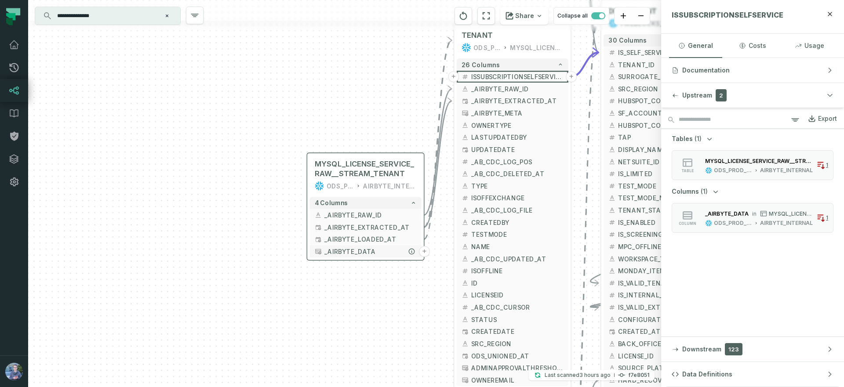
click at [424, 250] on button "+" at bounding box center [424, 251] width 11 height 11
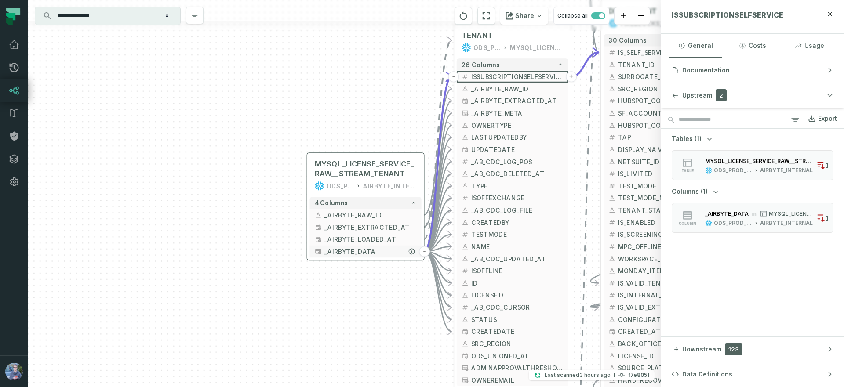
click at [424, 250] on button "-" at bounding box center [424, 251] width 11 height 11
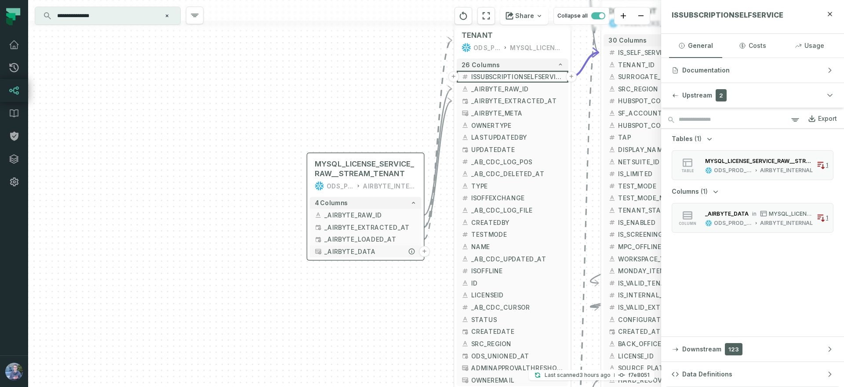
click at [424, 250] on button "+" at bounding box center [424, 251] width 11 height 11
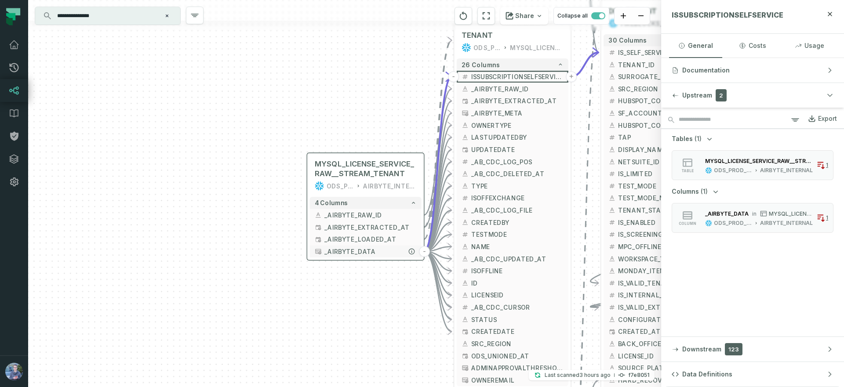
click at [424, 250] on button "-" at bounding box center [424, 251] width 11 height 11
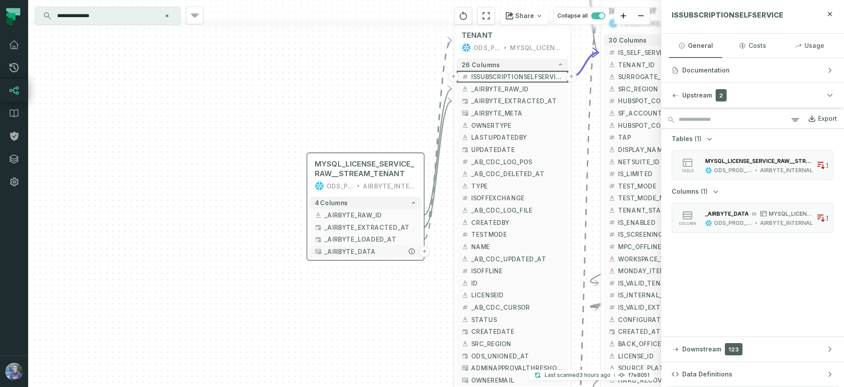
click at [424, 250] on button "+" at bounding box center [424, 251] width 11 height 11
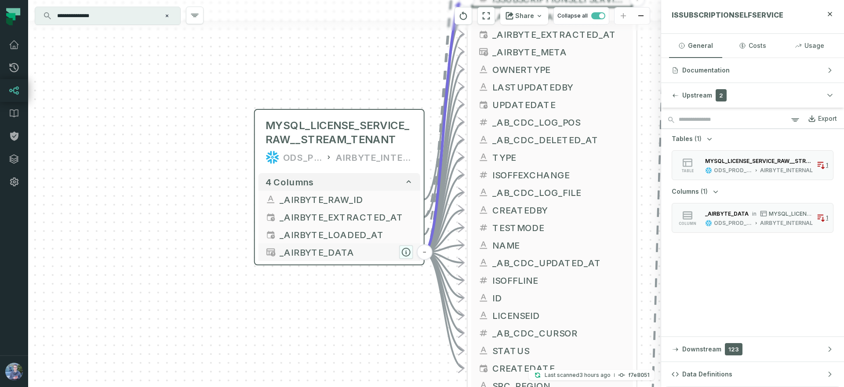
click at [407, 251] on icon "button" at bounding box center [406, 252] width 8 height 8
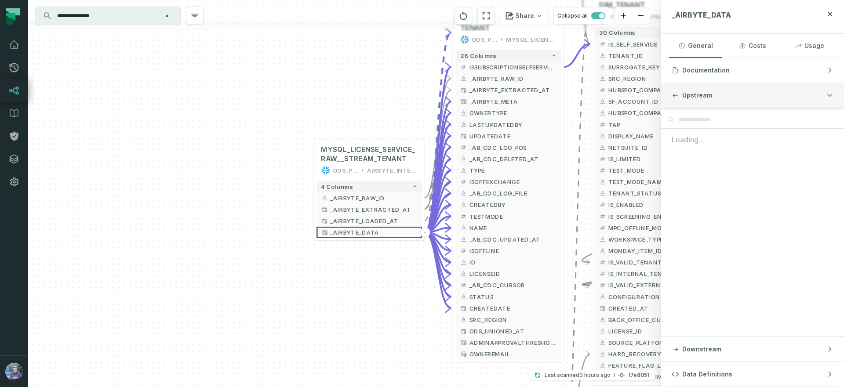
click at [725, 96] on button "Upstream" at bounding box center [752, 95] width 183 height 25
click at [719, 86] on button "Upstream" at bounding box center [752, 95] width 183 height 25
click at [700, 378] on span "Data Definitions" at bounding box center [708, 374] width 50 height 9
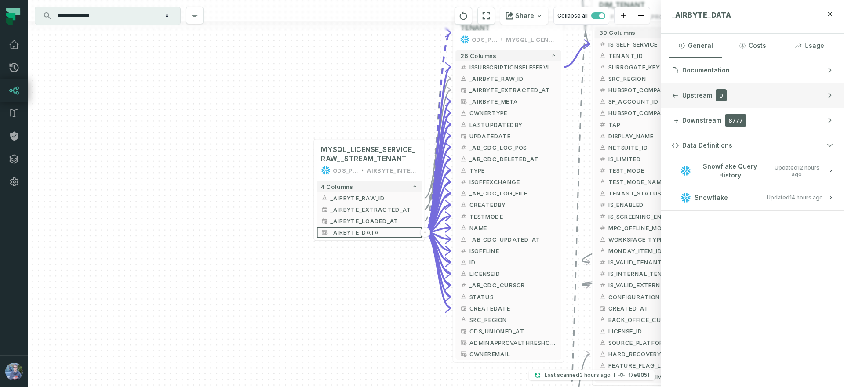
click at [719, 95] on span "0" at bounding box center [721, 95] width 11 height 12
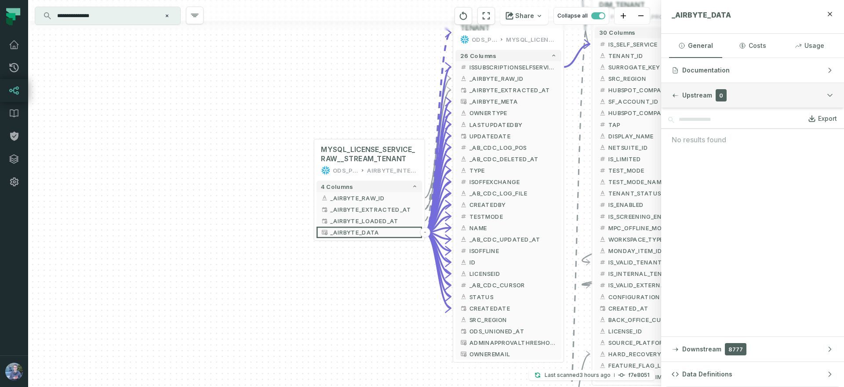
click at [690, 90] on button "Upstream 0" at bounding box center [752, 95] width 183 height 25
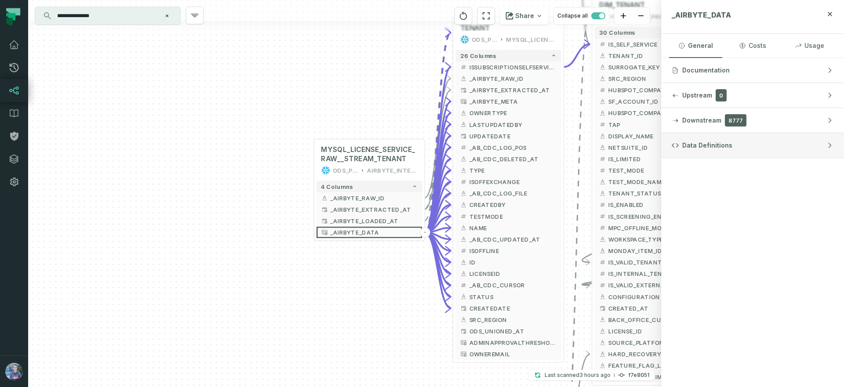
click at [717, 155] on button "Data Definitions" at bounding box center [752, 145] width 183 height 25
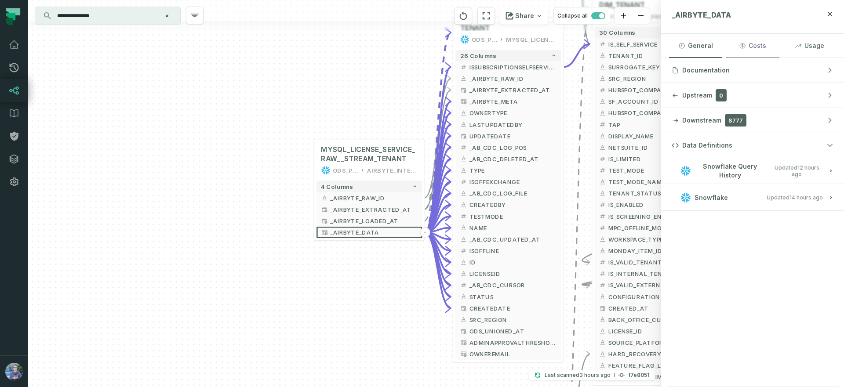
click at [762, 45] on button "Costs" at bounding box center [752, 46] width 53 height 24
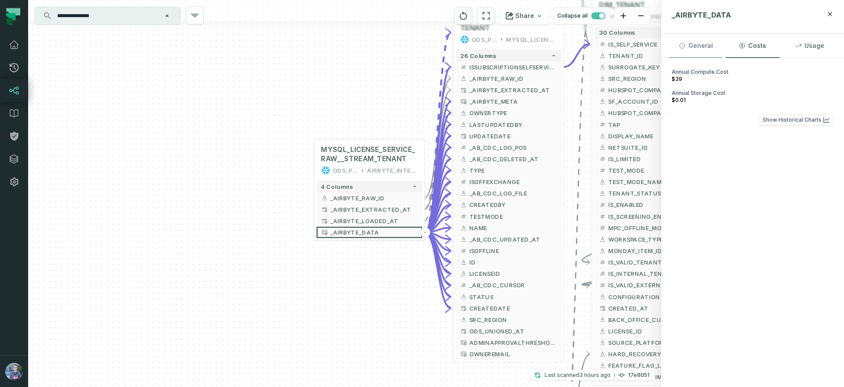
click at [691, 41] on button "General" at bounding box center [695, 46] width 53 height 24
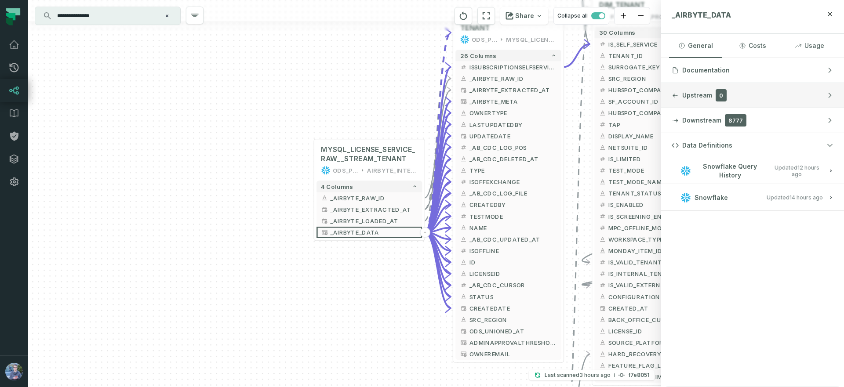
click at [694, 101] on button "Upstream 0" at bounding box center [752, 95] width 183 height 25
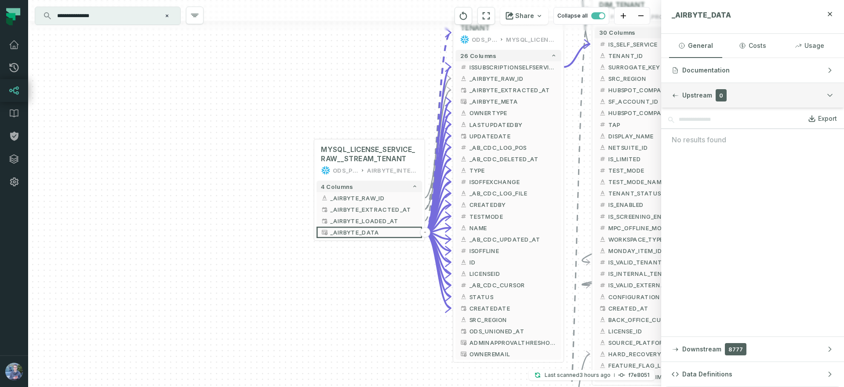
click at [694, 101] on button "Upstream 0" at bounding box center [752, 95] width 183 height 25
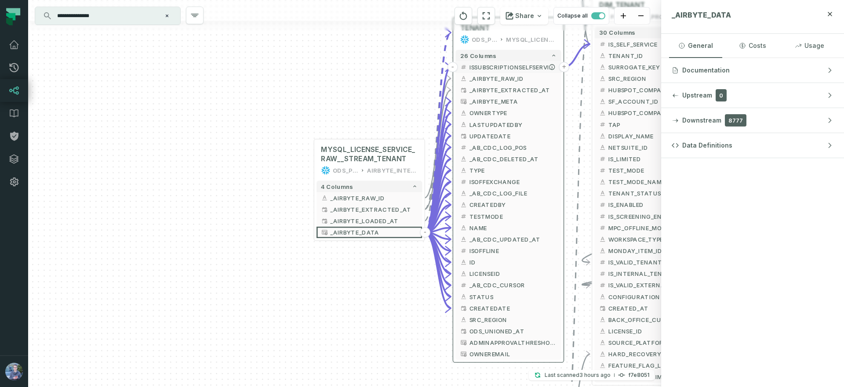
click at [453, 66] on button "-" at bounding box center [453, 67] width 11 height 11
click at [453, 66] on button "+" at bounding box center [453, 67] width 11 height 11
click at [453, 66] on button "-" at bounding box center [453, 67] width 11 height 11
click at [453, 66] on button "+" at bounding box center [453, 67] width 11 height 11
click at [411, 155] on icon at bounding box center [409, 155] width 5 height 5
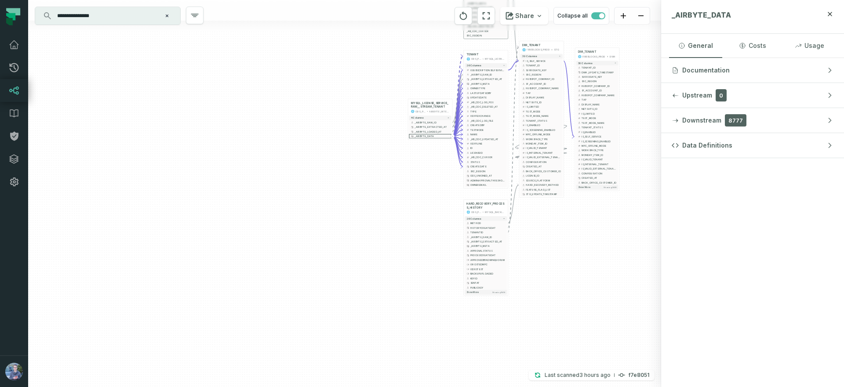
click at [170, 13] on button "Clear search query" at bounding box center [167, 15] width 9 height 9
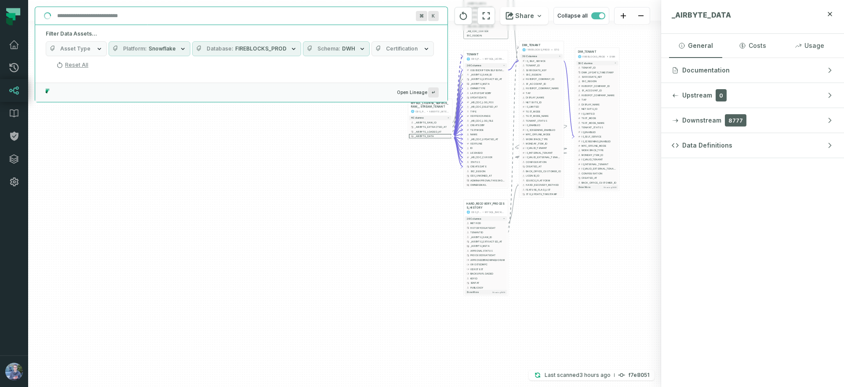
click at [150, 18] on input "Discovery Provider cmdk menu" at bounding box center [233, 16] width 363 height 14
paste input "**********"
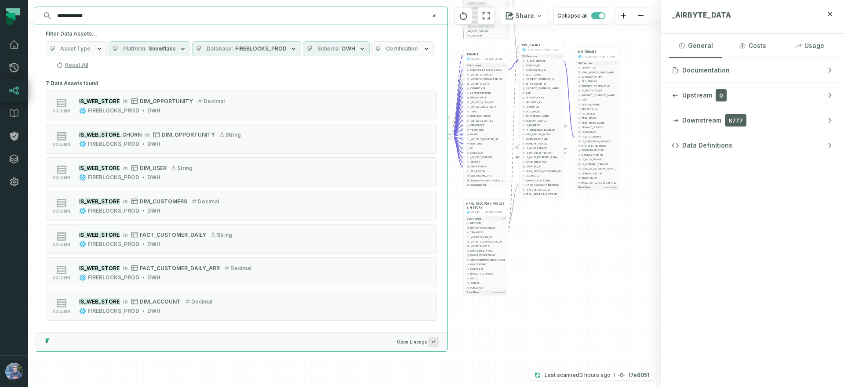
type input "**********"
click at [46, 14] on icon at bounding box center [47, 15] width 7 height 7
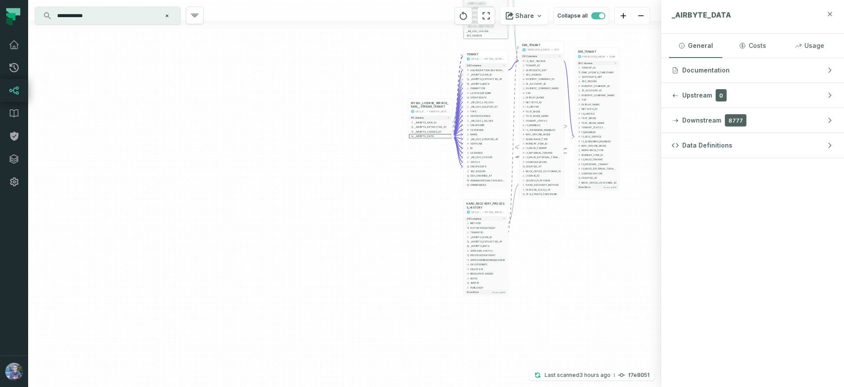
click at [831, 13] on icon "button" at bounding box center [831, 14] width 4 height 4
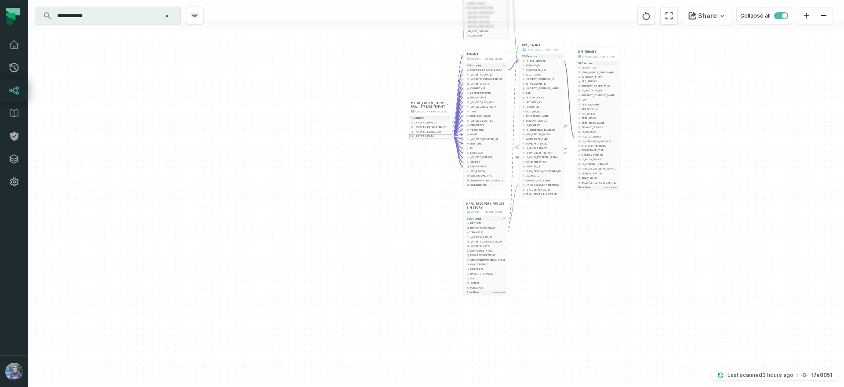
click at [310, 77] on div "+ ODS_TENANT FIREBLOCKS_PROD PUBLIC + 23 columns + ISSUBSCRIPTIONSELFSERVICE - …" at bounding box center [436, 193] width 816 height 387
click at [10, 15] on icon at bounding box center [10, 16] width 9 height 7
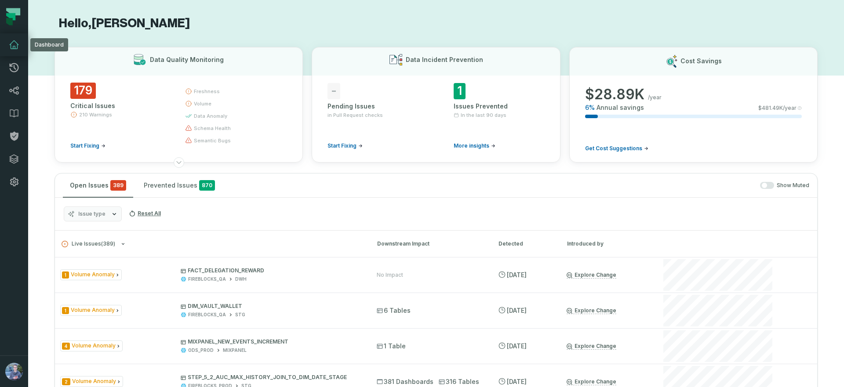
click at [13, 44] on icon at bounding box center [14, 45] width 11 height 11
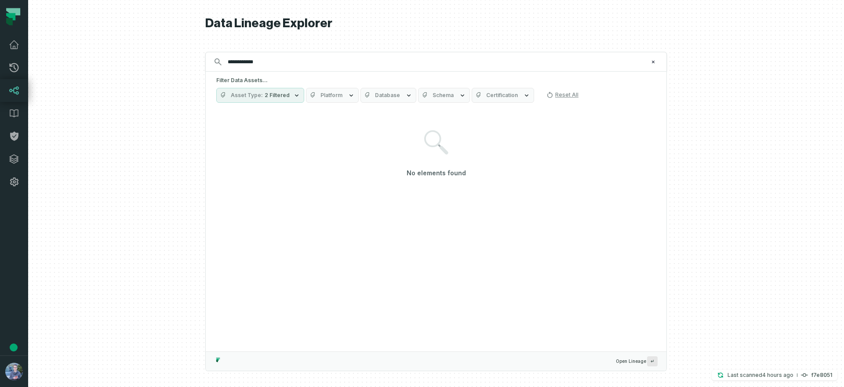
type input "**********"
click at [292, 100] on button "Asset Type 2 Filtered" at bounding box center [260, 95] width 88 height 15
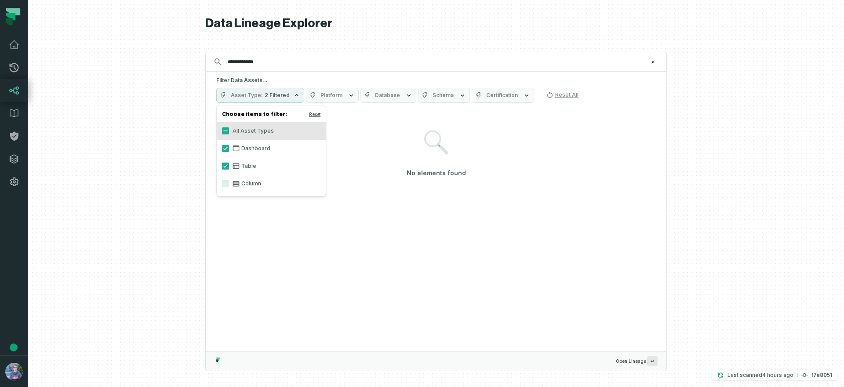
click at [236, 186] on icon at bounding box center [236, 184] width 7 height 6
click at [229, 186] on button "Column" at bounding box center [225, 183] width 7 height 7
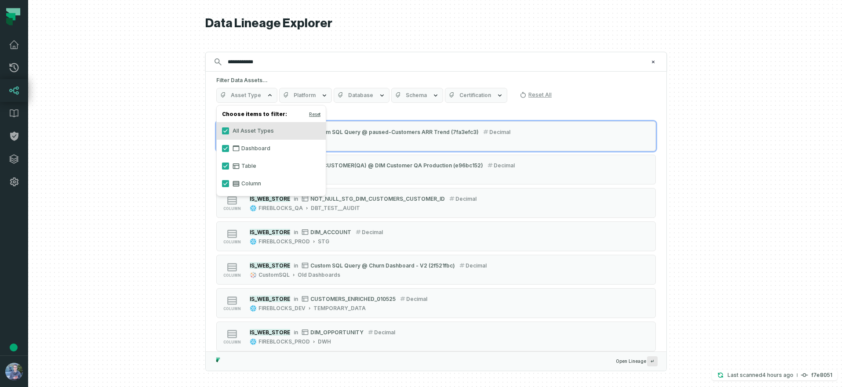
click at [227, 124] on label "All Asset Types" at bounding box center [271, 131] width 109 height 18
click at [227, 128] on button "All Asset Types" at bounding box center [225, 131] width 7 height 7
click at [225, 182] on button "Column" at bounding box center [225, 183] width 7 height 7
click at [328, 96] on span "Platform" at bounding box center [326, 95] width 22 height 7
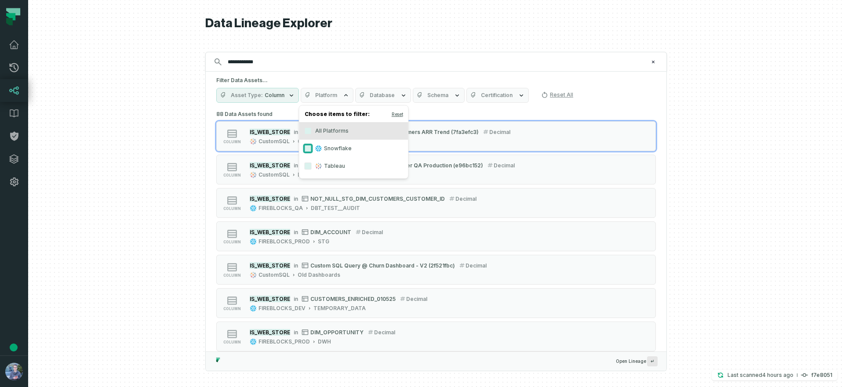
click at [308, 147] on button "Snowflake" at bounding box center [308, 148] width 7 height 7
click at [376, 70] on div "**********" at bounding box center [436, 62] width 462 height 20
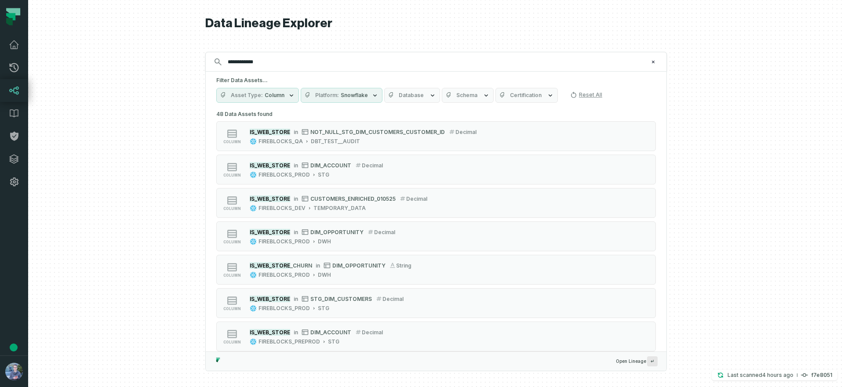
click at [417, 92] on span "Database" at bounding box center [411, 95] width 25 height 7
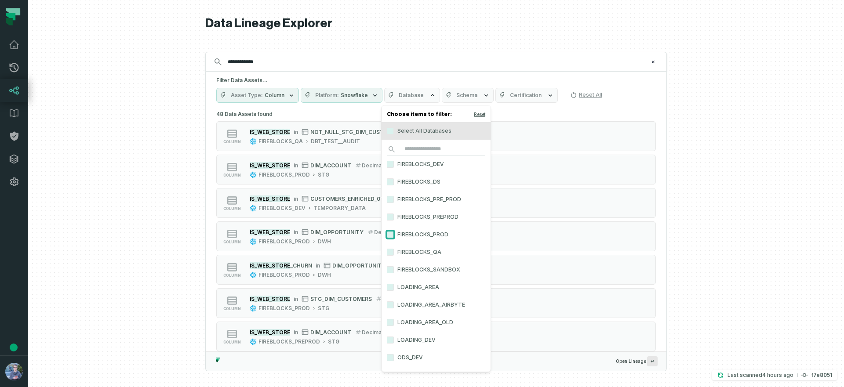
click at [392, 235] on button "FIREBLOCKS_PROD" at bounding box center [390, 234] width 7 height 7
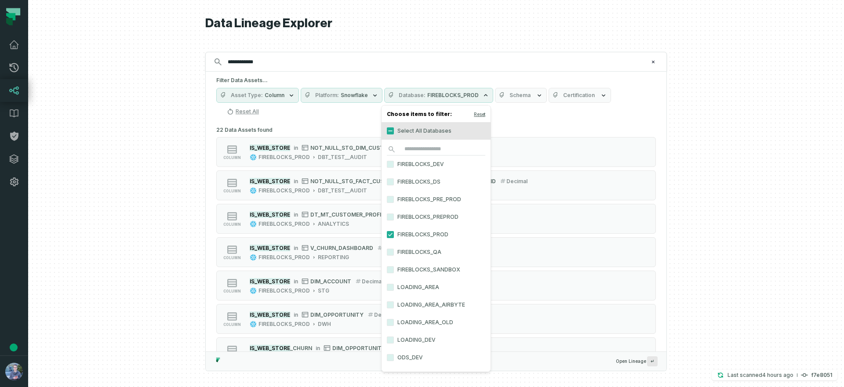
click at [521, 91] on button "Schema" at bounding box center [521, 95] width 52 height 15
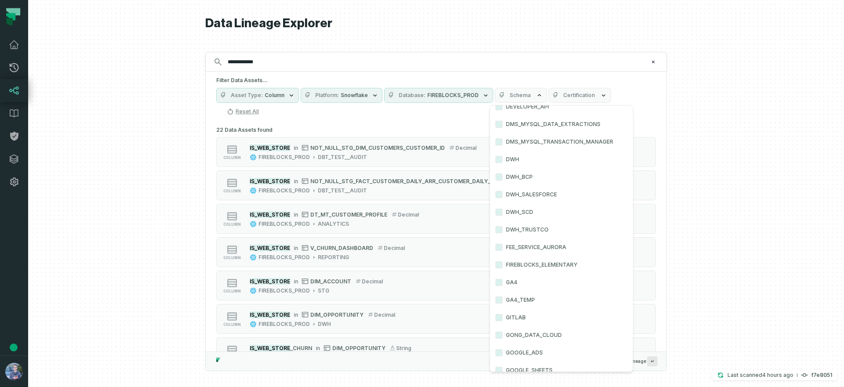
scroll to position [527, 0]
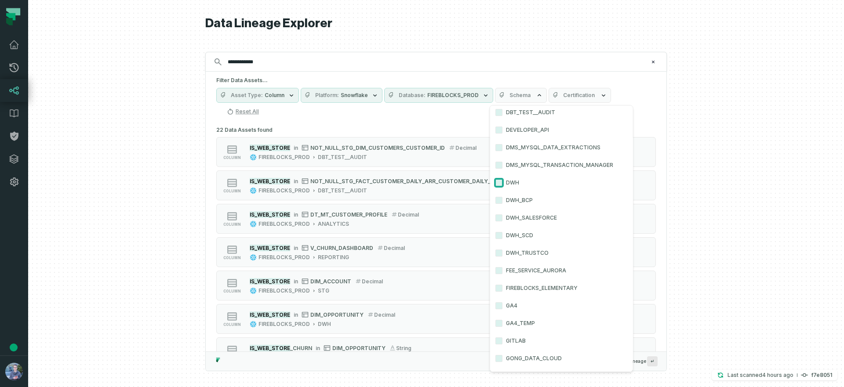
click at [498, 180] on button "DWH" at bounding box center [499, 182] width 7 height 7
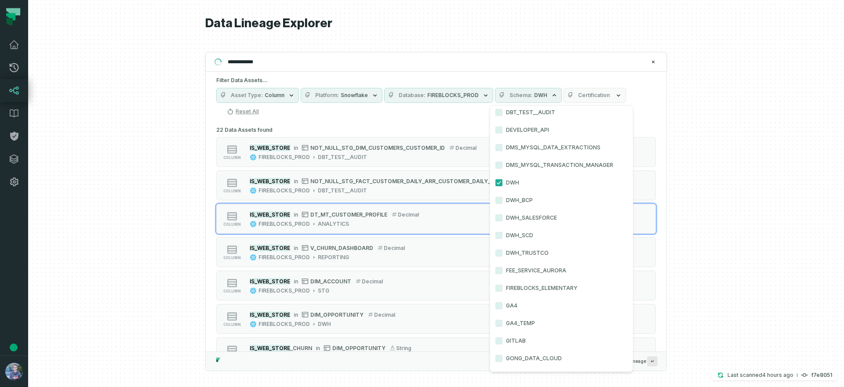
click at [714, 223] on div at bounding box center [436, 193] width 816 height 387
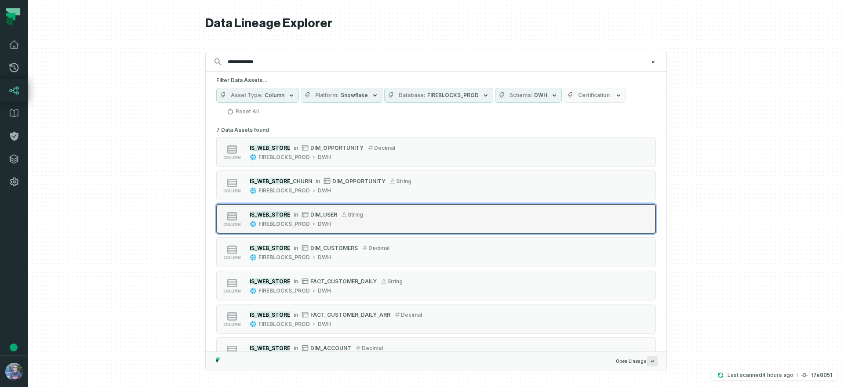
click at [410, 220] on div "column IS_WEB_STORE in DIM_USER string FIREBLOCKS_PROD DWH" at bounding box center [328, 219] width 220 height 18
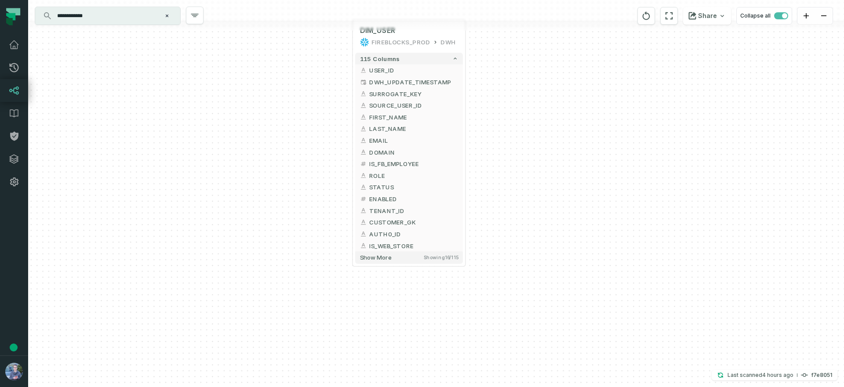
drag, startPoint x: 555, startPoint y: 288, endPoint x: 555, endPoint y: 124, distance: 163.6
click at [555, 124] on div "+ DIM_USER FIREBLOCKS_PROD DWH + 115 columns + USER_ID + DWH_UPDATE_TIMESTAMP +…" at bounding box center [436, 193] width 816 height 387
click at [441, 258] on span "Showing 16 / 115" at bounding box center [441, 260] width 35 height 6
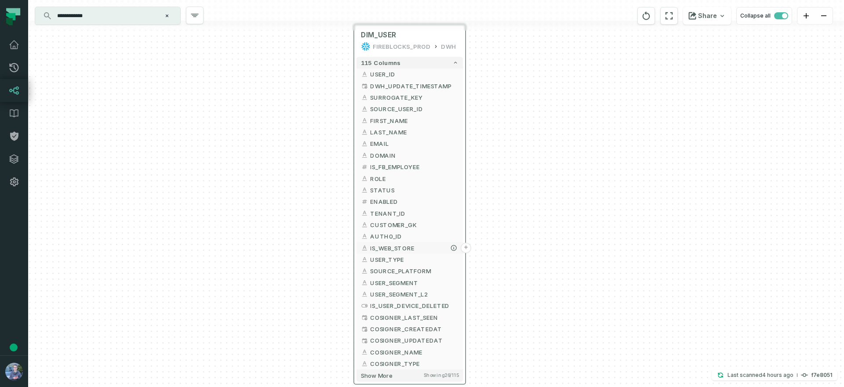
click at [369, 248] on button "IS_WEB_STORE" at bounding box center [410, 247] width 106 height 11
click at [454, 248] on icon "button" at bounding box center [453, 247] width 5 height 5
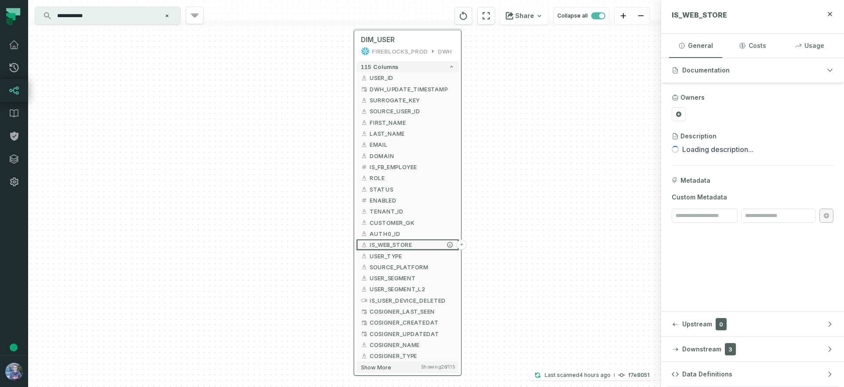
click at [463, 244] on button "+" at bounding box center [462, 245] width 10 height 10
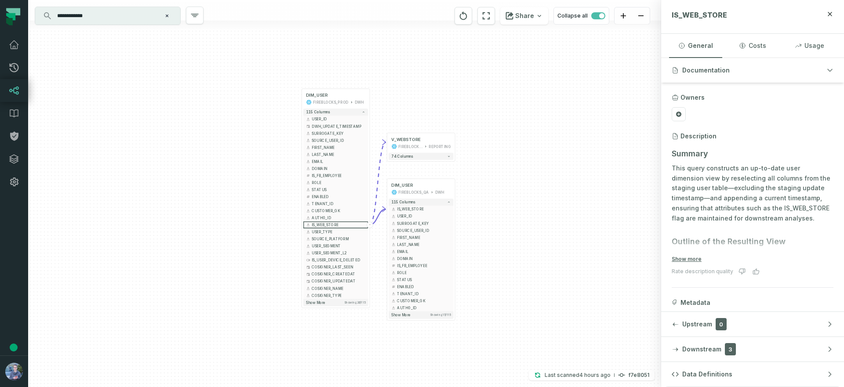
drag, startPoint x: 351, startPoint y: 293, endPoint x: 583, endPoint y: 205, distance: 248.1
click at [583, 205] on div "+ V_WEBSTORE FIREBLOCKS_PROD REPORTING + 74 columns + DIM_USER FIREBLOCKS_QA DW…" at bounding box center [344, 193] width 633 height 387
click at [303, 233] on button "+" at bounding box center [302, 232] width 6 height 6
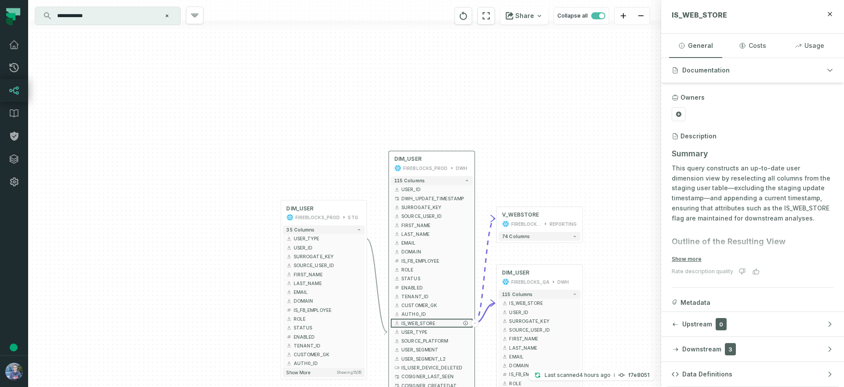
click at [403, 321] on span "IS_WEB_STORE" at bounding box center [436, 323] width 68 height 7
click at [467, 322] on icon "button" at bounding box center [466, 323] width 4 height 4
click at [705, 175] on p "This query constructs an up-to-date user dimension view by reselecting all colu…" at bounding box center [753, 194] width 162 height 60
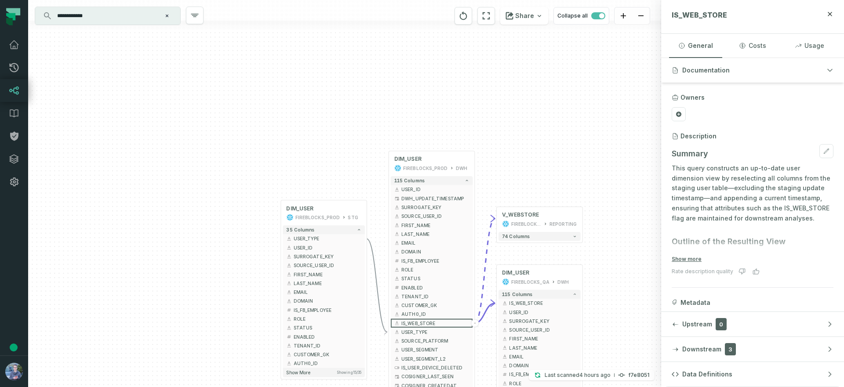
click at [705, 175] on p "This query constructs an up-to-date user dimension view by reselecting all colu…" at bounding box center [753, 194] width 162 height 60
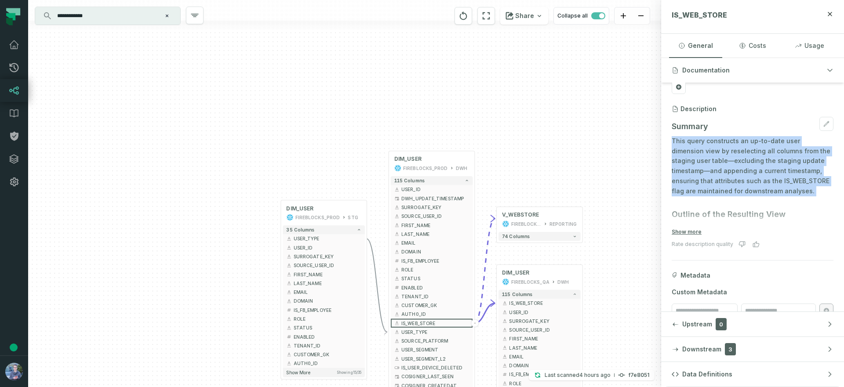
scroll to position [31, 0]
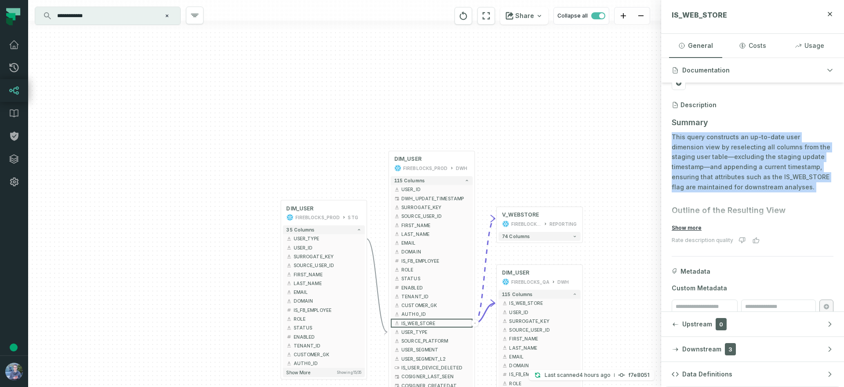
click at [693, 229] on button "Show more" at bounding box center [687, 228] width 30 height 7
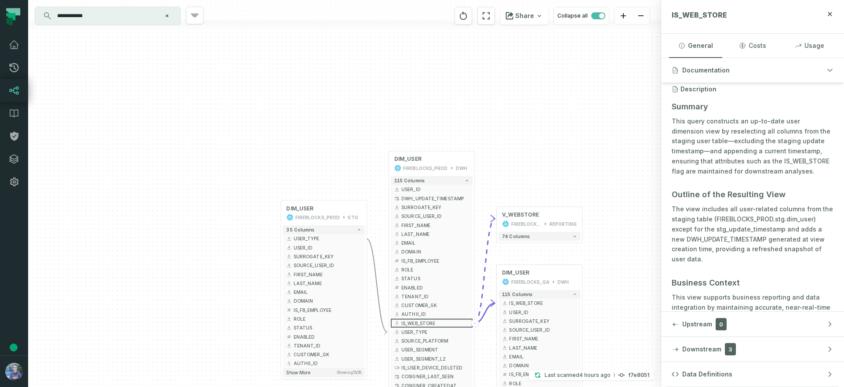
scroll to position [49, 0]
click at [696, 228] on p "The view includes all user-related columns from the staging table (FIREBLOCKS_P…" at bounding box center [753, 233] width 162 height 60
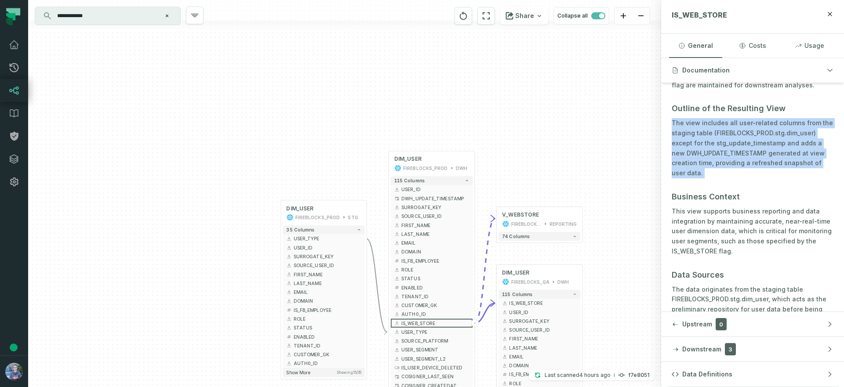
scroll to position [140, 0]
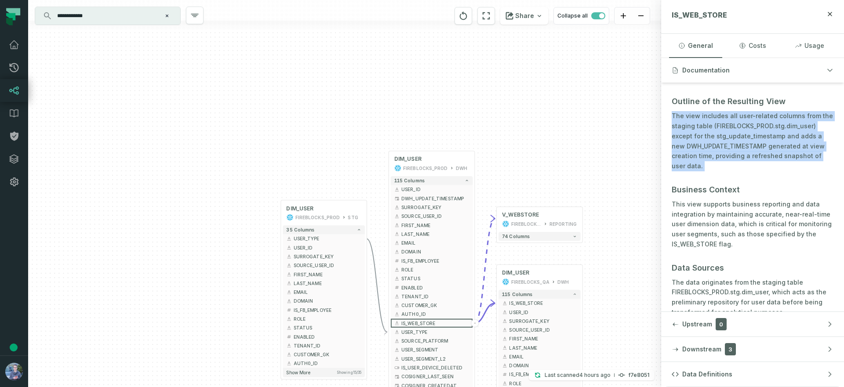
click at [696, 228] on p "This view supports business reporting and data integration by maintaining accur…" at bounding box center [753, 225] width 162 height 50
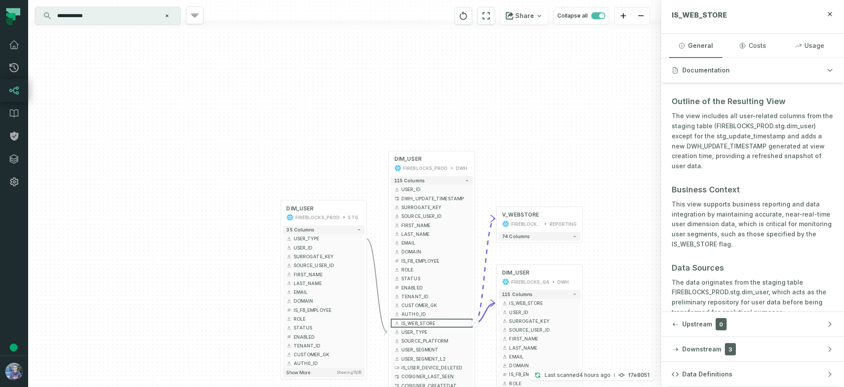
click at [696, 228] on p "This view supports business reporting and data integration by maintaining accur…" at bounding box center [753, 225] width 162 height 50
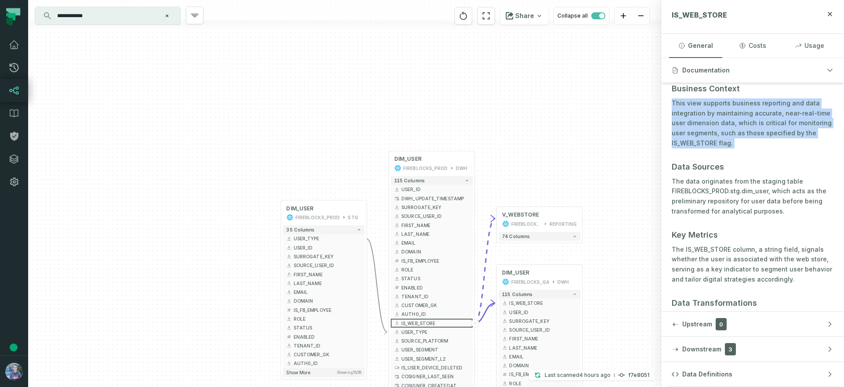
scroll to position [279, 0]
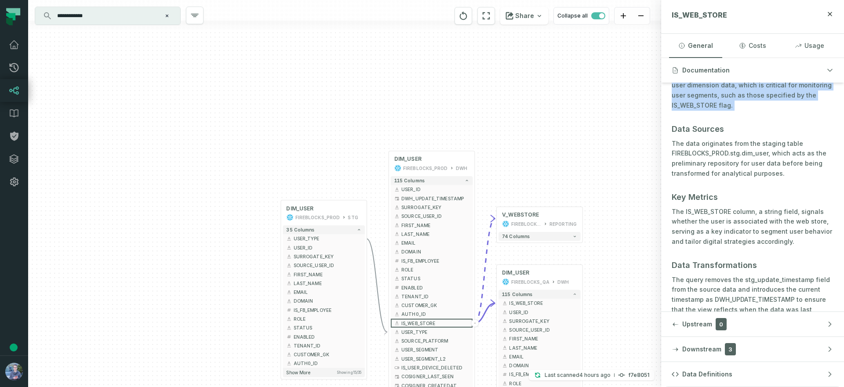
click at [696, 212] on p "The IS_WEB_STORE column, a string field, signals whether the user is associated…" at bounding box center [753, 227] width 162 height 40
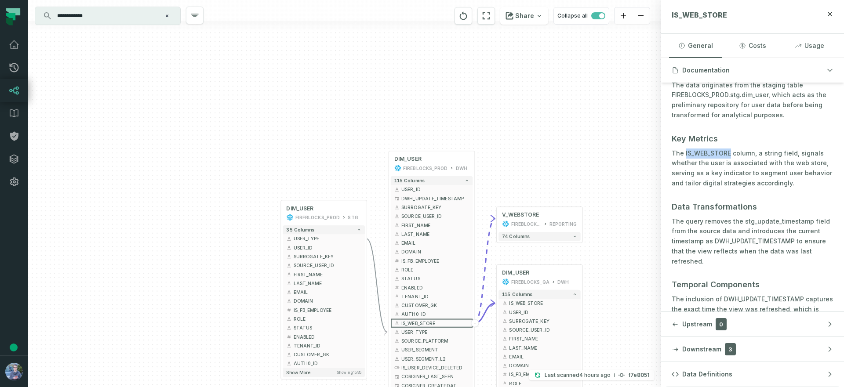
scroll to position [339, 0]
click at [706, 160] on p "The IS_WEB_STORE column, a string field, signals whether the user is associated…" at bounding box center [753, 167] width 162 height 40
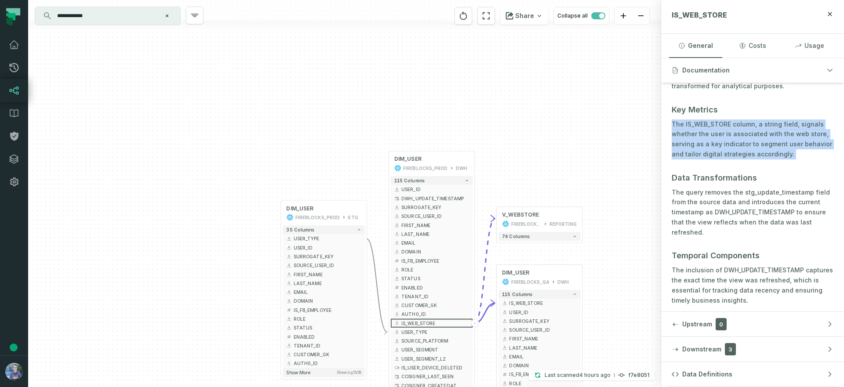
scroll to position [380, 0]
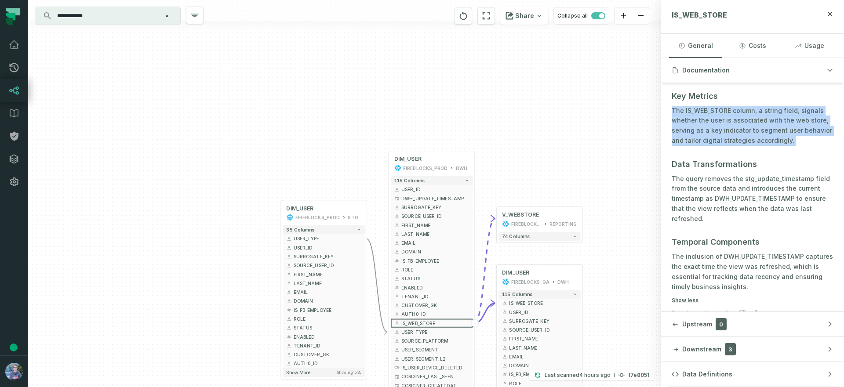
click at [701, 168] on h3 "Data Transformations" at bounding box center [753, 164] width 162 height 12
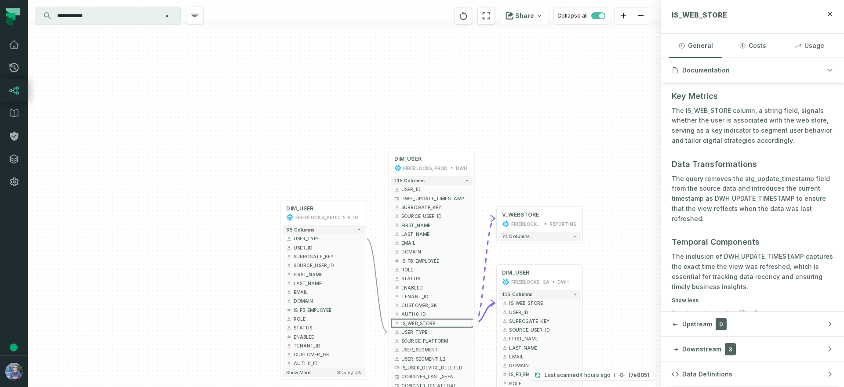
click at [701, 168] on h3 "Data Transformations" at bounding box center [753, 164] width 162 height 12
click at [730, 209] on p "The query removes the stg_update_timestamp field from the source data and intro…" at bounding box center [753, 199] width 162 height 50
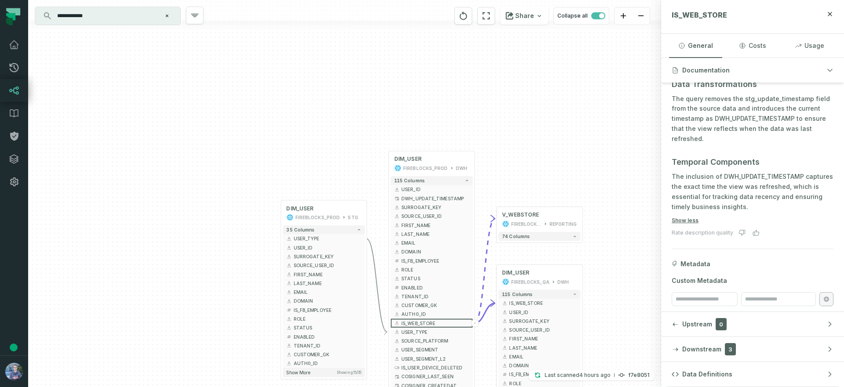
scroll to position [466, 0]
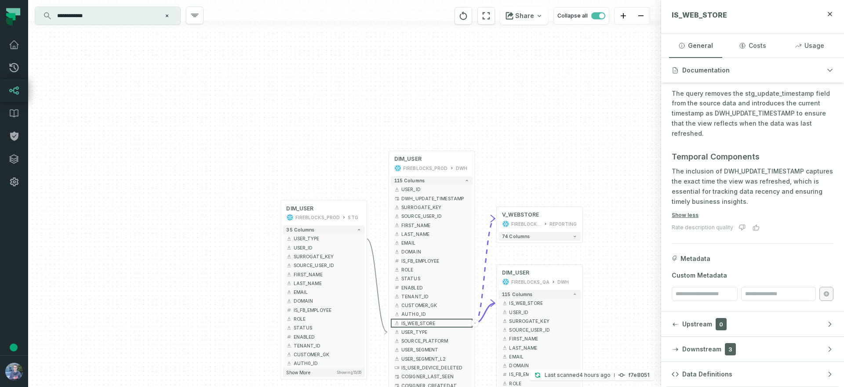
click at [693, 278] on span "Custom Metadata" at bounding box center [753, 275] width 162 height 9
click at [692, 328] on span "Upstream" at bounding box center [698, 324] width 30 height 9
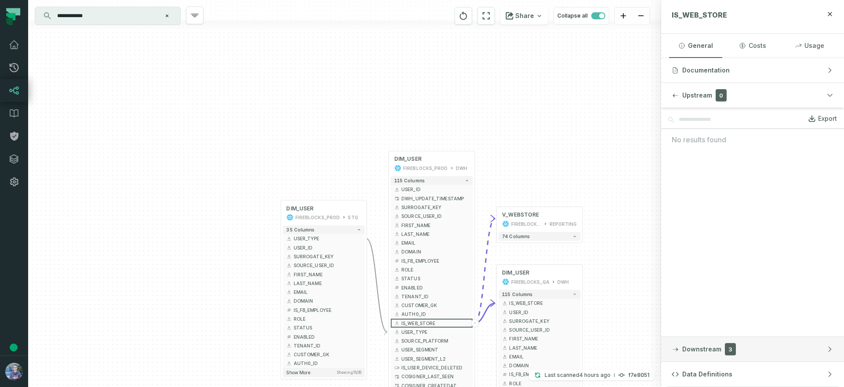
click at [694, 347] on span "Downstream" at bounding box center [702, 349] width 39 height 9
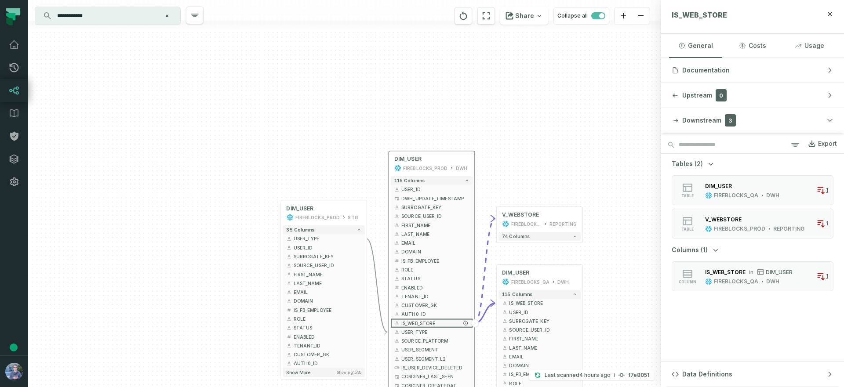
click at [398, 324] on icon "button" at bounding box center [396, 323] width 5 height 5
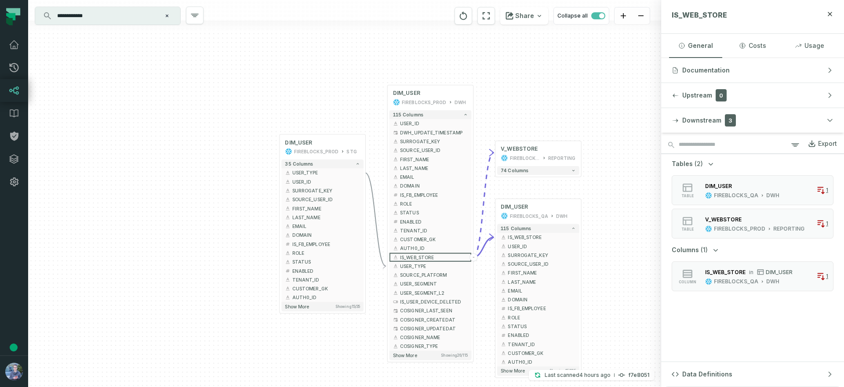
drag, startPoint x: 232, startPoint y: 206, endPoint x: 220, endPoint y: 115, distance: 91.4
click at [220, 115] on div "+ DIM_USER FIREBLOCKS_PROD STG + 35 columns + USER_TYPE + + USER_ID + + SURROGA…" at bounding box center [344, 193] width 633 height 387
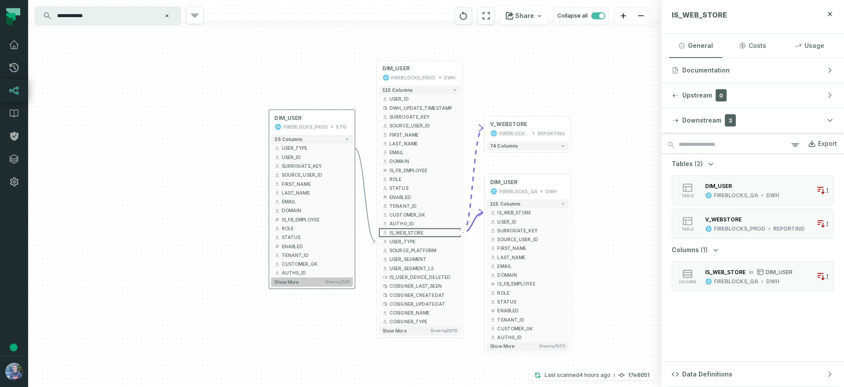
click at [330, 282] on span "Showing 15 / 35" at bounding box center [337, 282] width 25 height 4
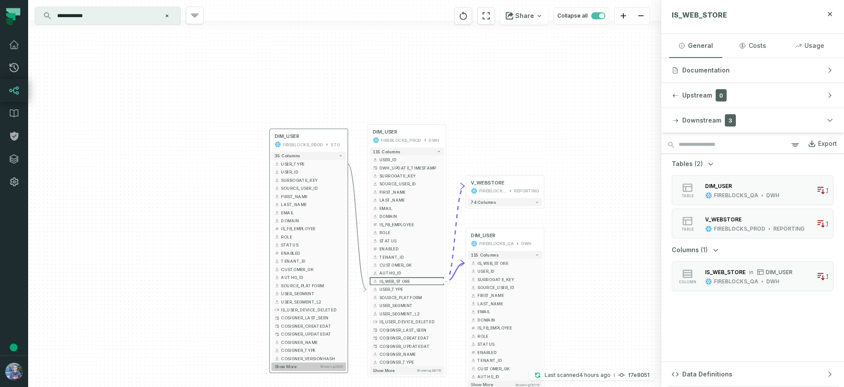
click at [313, 371] on button "Show more Showing 25 / 35" at bounding box center [308, 367] width 75 height 8
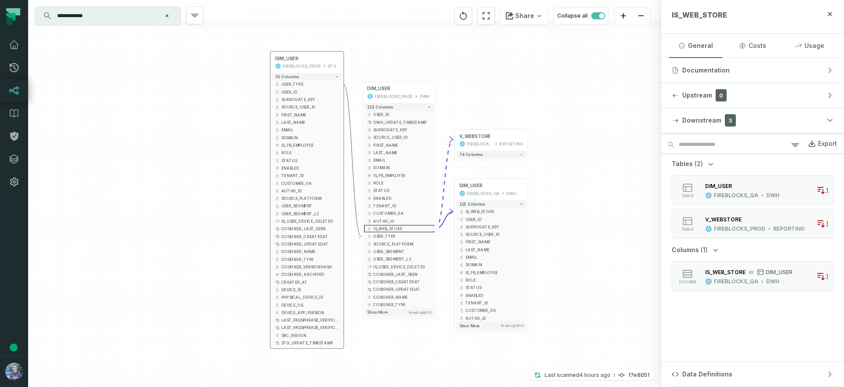
drag, startPoint x: 239, startPoint y: 327, endPoint x: 242, endPoint y: 240, distance: 86.7
click at [242, 240] on div "+ DIM_USER FIREBLOCKS_PROD STG + 35 columns + USER_TYPE + + USER_ID + + SURROGA…" at bounding box center [344, 193] width 633 height 387
click at [384, 317] on span "Show more" at bounding box center [378, 316] width 21 height 5
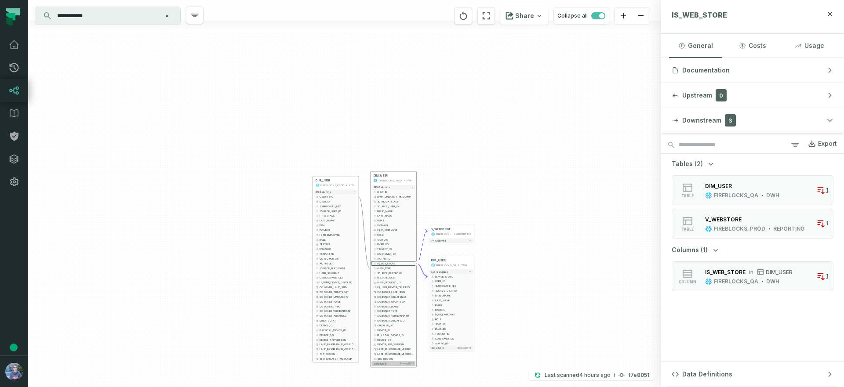
click at [394, 365] on button "Show more Showing 36 / 115" at bounding box center [394, 364] width 44 height 5
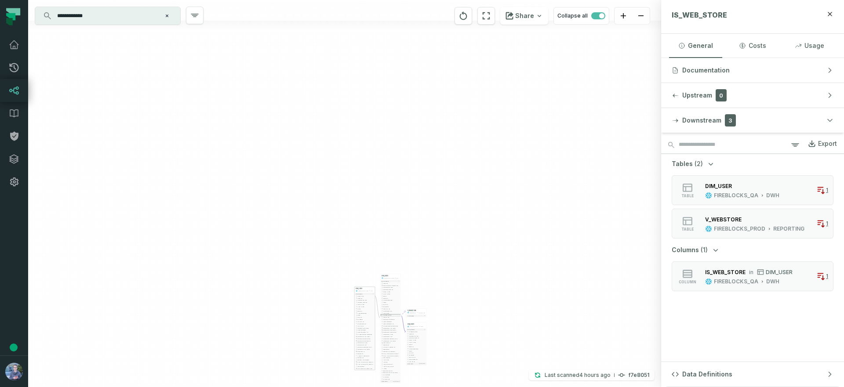
click at [424, 260] on div "+ DIM_USER FIREBLOCKS_PROD STG + 35 columns + USER_TYPE + + USER_ID + + SURROGA…" at bounding box center [344, 193] width 633 height 387
drag, startPoint x: 424, startPoint y: 260, endPoint x: 409, endPoint y: 102, distance: 158.6
click at [409, 102] on div "+ DIM_USER FIREBLOCKS_PROD STG + 35 columns + USER_TYPE + + USER_ID + + SURROGA…" at bounding box center [344, 193] width 633 height 387
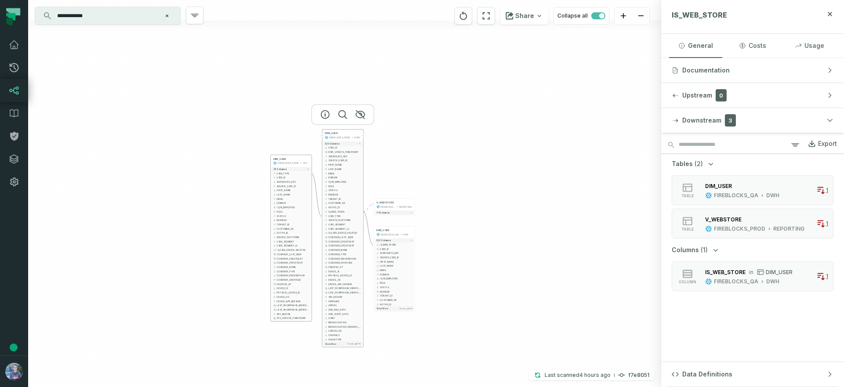
click at [346, 138] on div "FIREBLOCKS_PROD" at bounding box center [339, 138] width 21 height 4
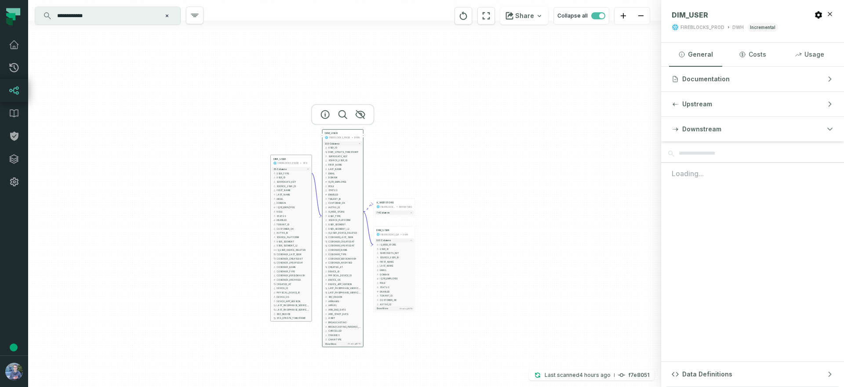
click at [323, 135] on button "+" at bounding box center [322, 136] width 4 height 4
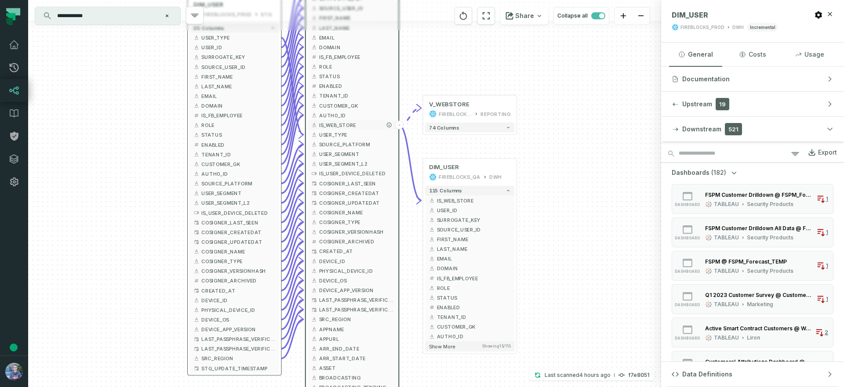
click at [320, 125] on span "IS_WEB_STORE" at bounding box center [356, 124] width 74 height 7
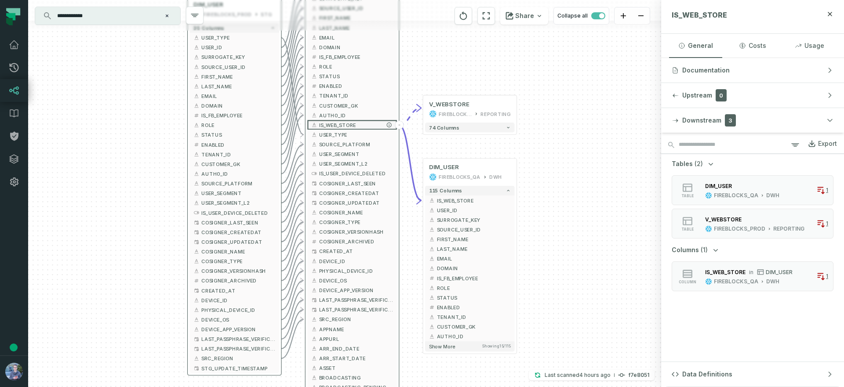
click at [320, 125] on span "IS_WEB_STORE" at bounding box center [356, 124] width 74 height 7
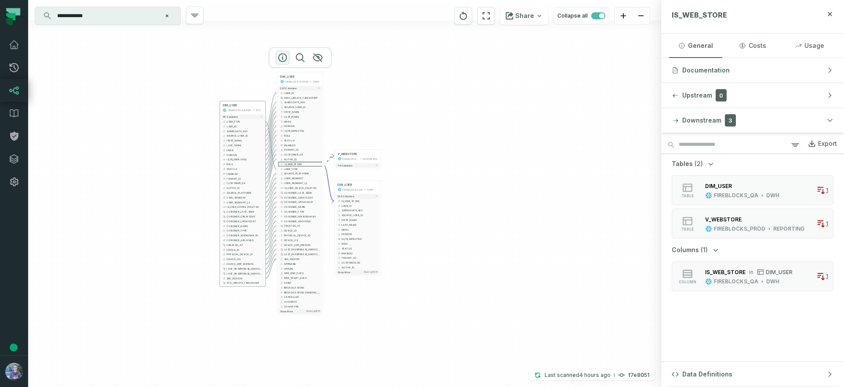
click at [281, 56] on icon "button" at bounding box center [283, 57] width 11 height 11
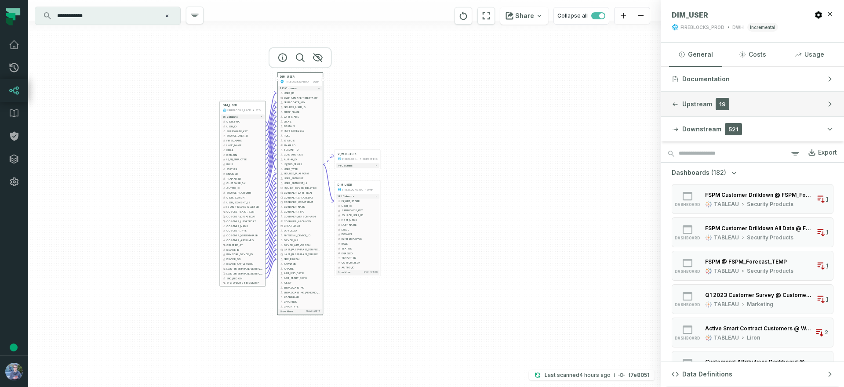
click at [713, 106] on button "Upstream 19" at bounding box center [752, 104] width 183 height 25
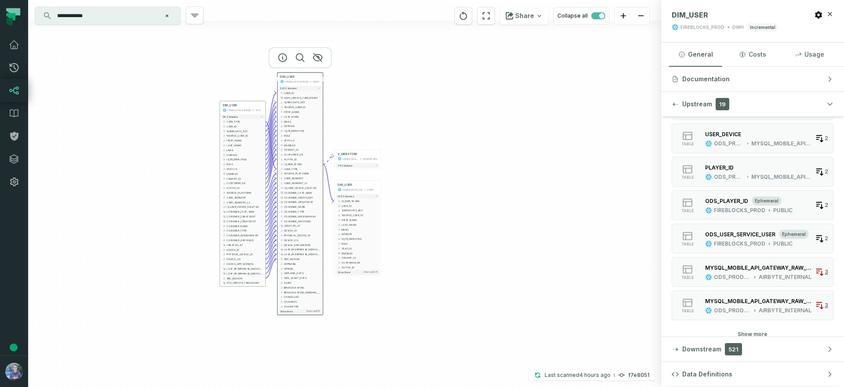
scroll to position [341, 0]
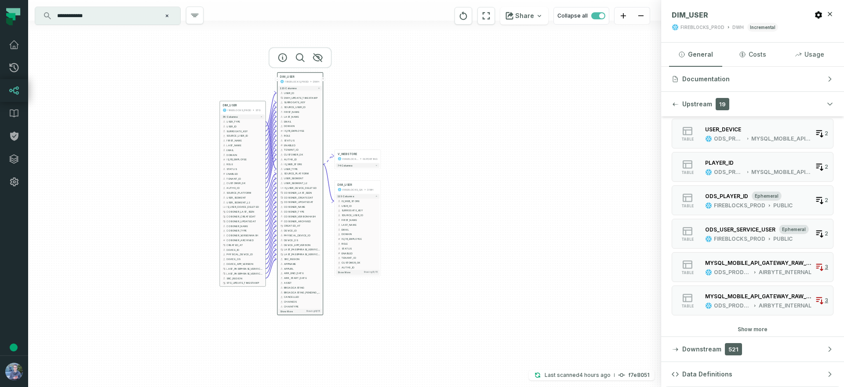
click at [746, 328] on button "Show more" at bounding box center [753, 329] width 30 height 7
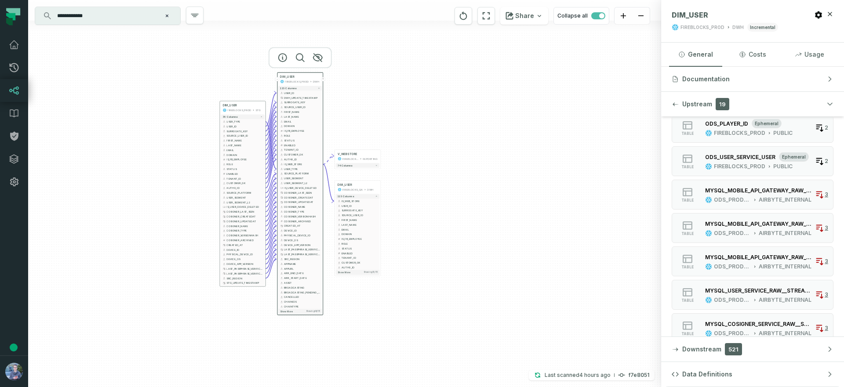
scroll to position [457, 0]
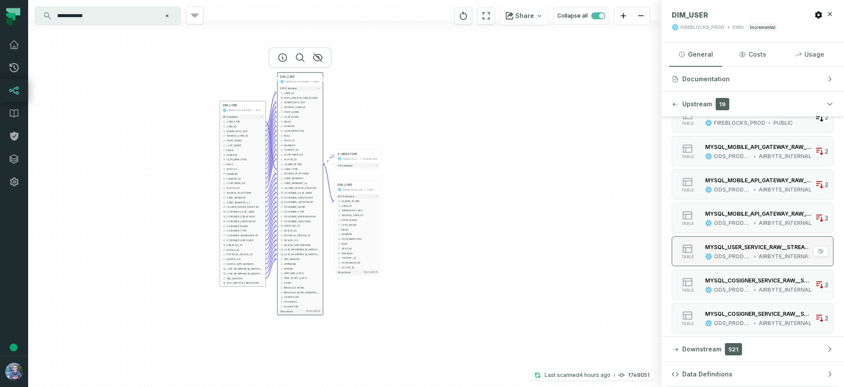
click at [742, 249] on div "MYSQL_USER_SERVICE_RAW__STREAM_USER" at bounding box center [758, 247] width 106 height 7
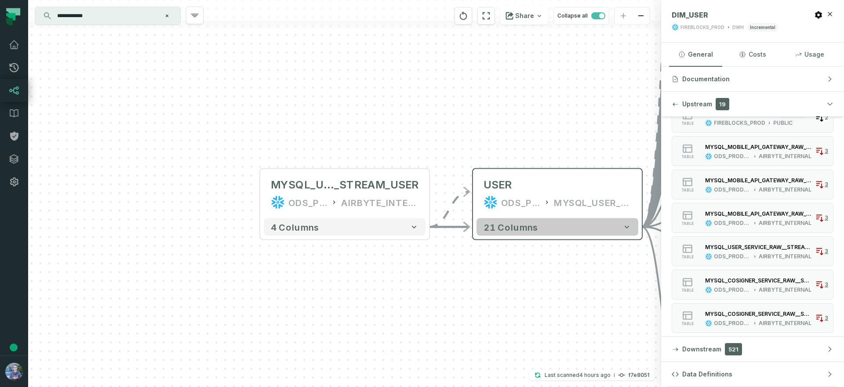
click at [561, 234] on button "21 columns" at bounding box center [558, 228] width 162 height 18
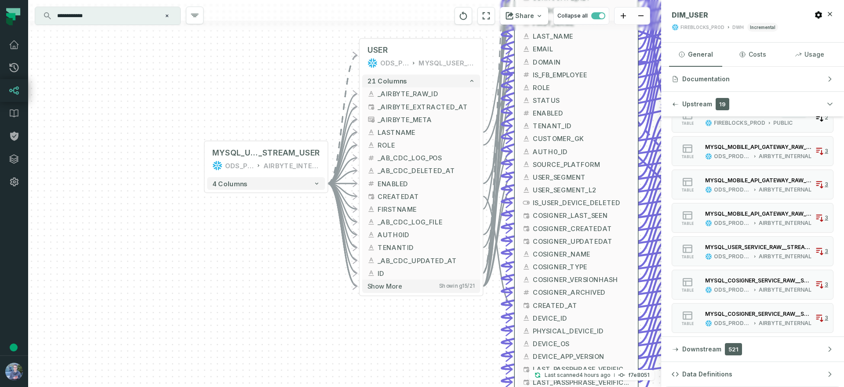
drag, startPoint x: 523, startPoint y: 164, endPoint x: 387, endPoint y: 18, distance: 199.7
click at [387, 17] on div "+ DIM_USER FIREBLOCKS_PROD STG + 35 columns + USER_TYPE + + USER_ID + + SURROGA…" at bounding box center [344, 193] width 633 height 387
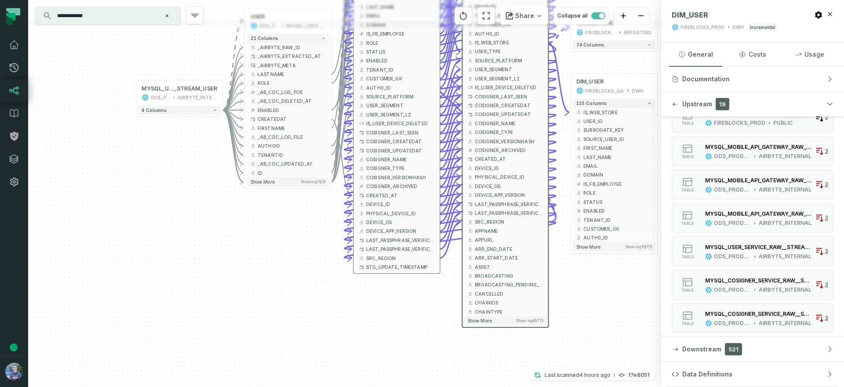
drag, startPoint x: 426, startPoint y: 300, endPoint x: 257, endPoint y: 239, distance: 180.2
click at [257, 239] on div "+ DIM_USER FIREBLOCKS_PROD STG + 35 columns + USER_TYPE + + USER_ID + + SURROGA…" at bounding box center [344, 193] width 633 height 387
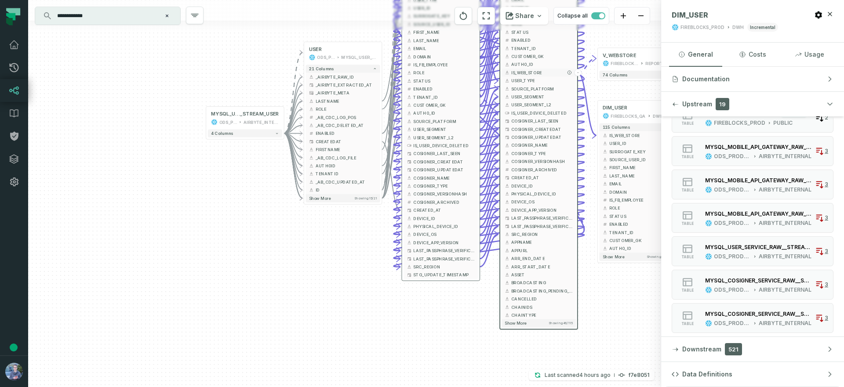
click at [512, 73] on span "IS_WEB_STORE" at bounding box center [542, 72] width 62 height 6
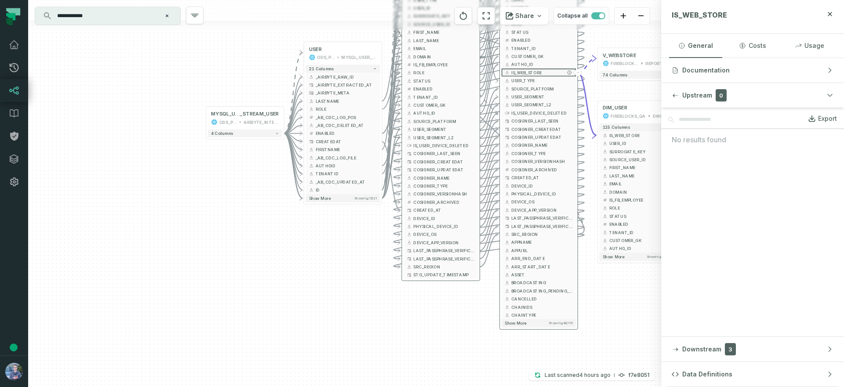
scroll to position [0, 0]
click at [569, 72] on icon "button" at bounding box center [570, 73] width 4 height 4
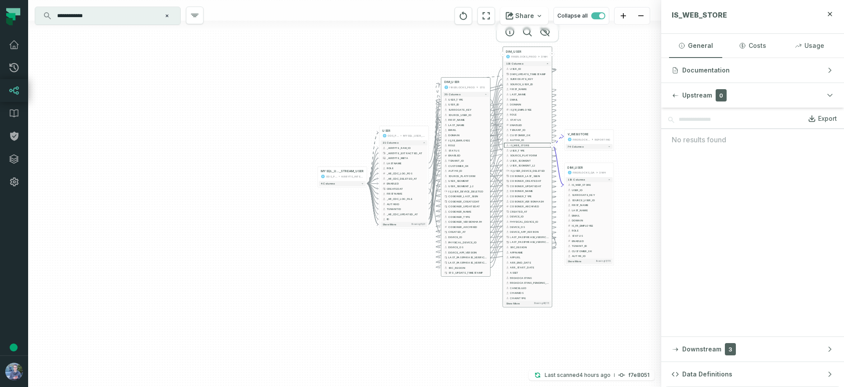
click at [519, 55] on div "FIREBLOCKS_PROD" at bounding box center [524, 57] width 26 height 4
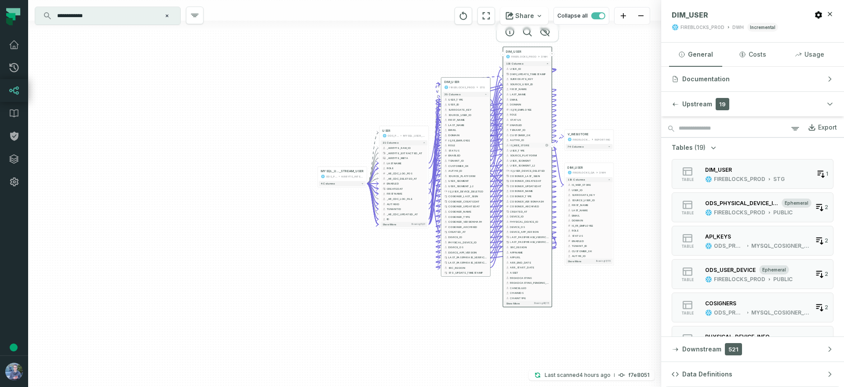
click at [518, 145] on span "IS_WEB_STORE" at bounding box center [529, 145] width 39 height 4
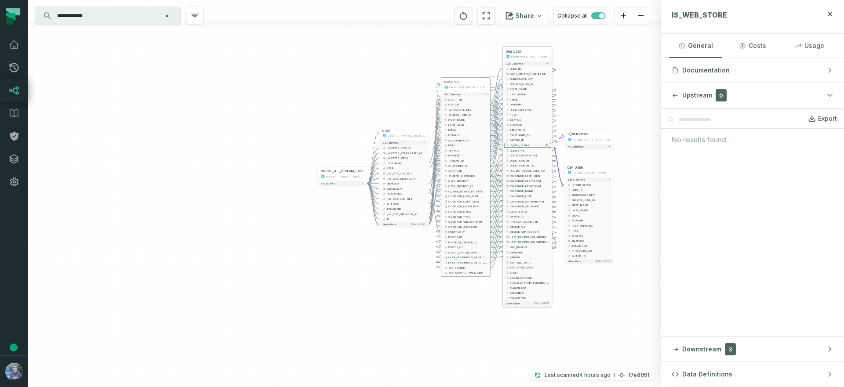
click at [547, 145] on icon "button" at bounding box center [547, 145] width 2 height 2
click at [553, 145] on button "-" at bounding box center [552, 145] width 4 height 4
click at [553, 145] on button "+" at bounding box center [552, 145] width 4 height 4
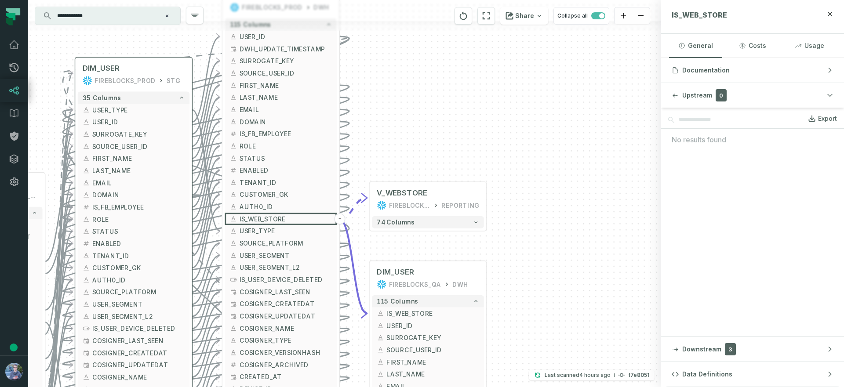
drag, startPoint x: 484, startPoint y: 234, endPoint x: 508, endPoint y: 274, distance: 47.1
click at [508, 274] on div "+ V_WEBSTORE FIREBLOCKS_PROD REPORTING + 74 columns + DIM_USER FIREBLOCKS_QA DW…" at bounding box center [344, 193] width 633 height 387
click at [399, 314] on span "IS_WEB_STORE" at bounding box center [433, 314] width 92 height 9
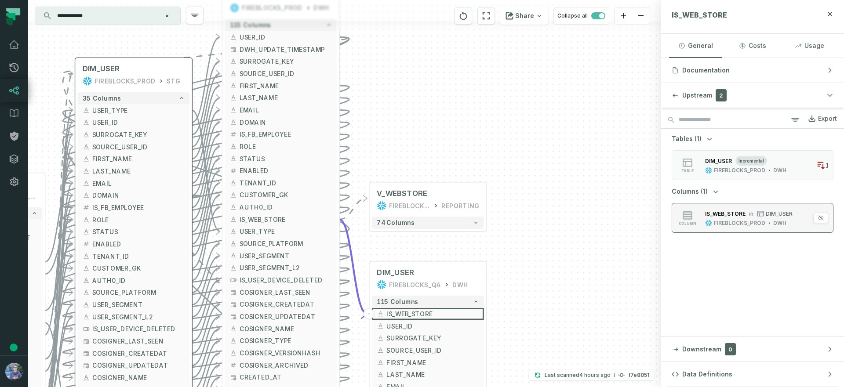
click at [738, 222] on div "FIREBLOCKS_PROD" at bounding box center [739, 223] width 51 height 7
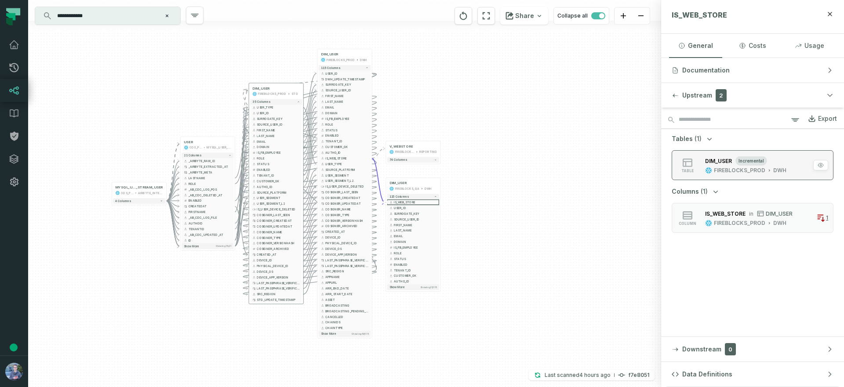
click at [751, 164] on span "incremental" at bounding box center [752, 161] width 32 height 10
